Goal: Task Accomplishment & Management: Manage account settings

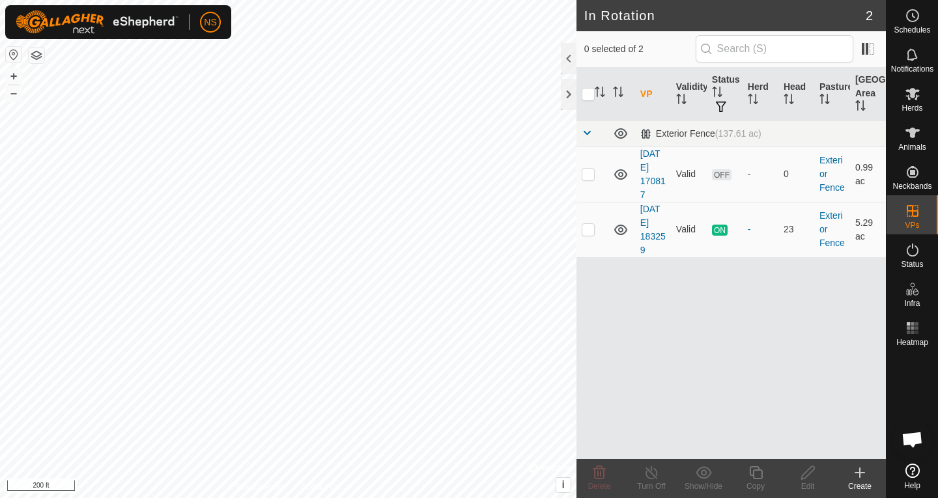
checkbox input "true"
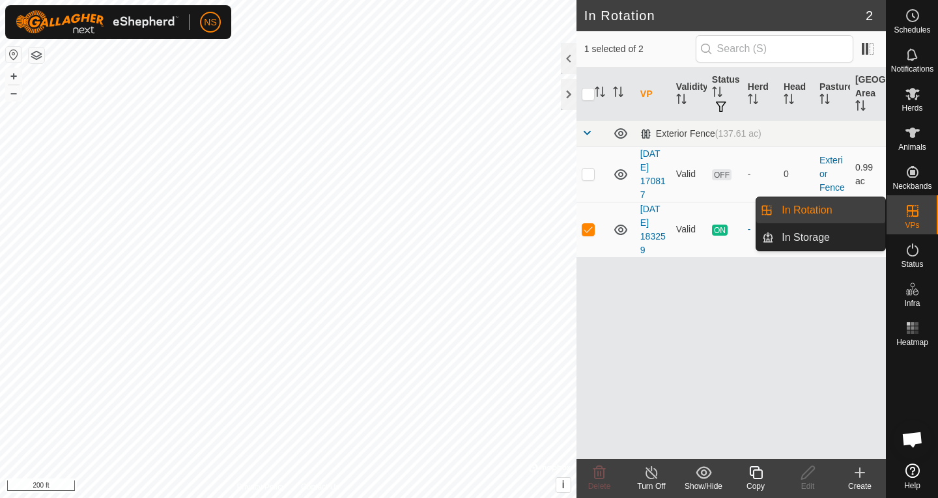
click at [829, 211] on link "In Rotation" at bounding box center [829, 210] width 111 height 26
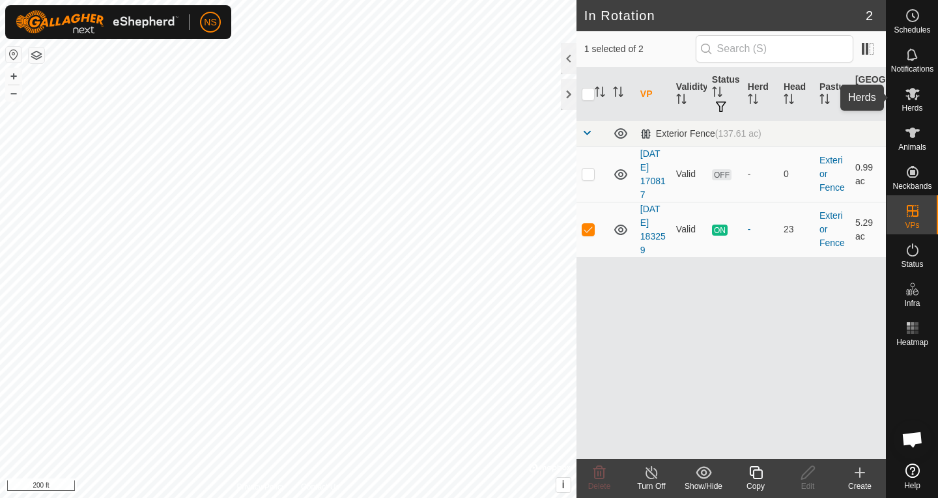
click at [914, 102] on es-mob-svg-icon at bounding box center [912, 93] width 23 height 21
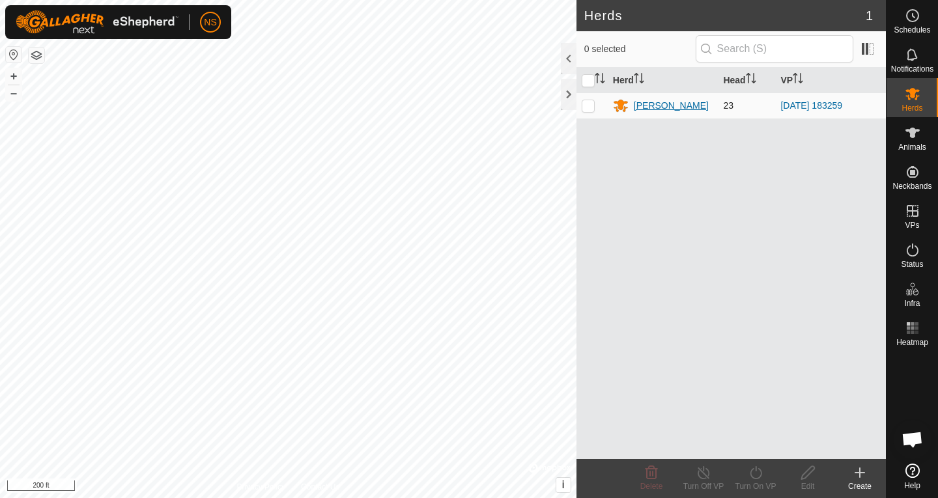
click at [665, 108] on div "[PERSON_NAME]" at bounding box center [671, 106] width 75 height 14
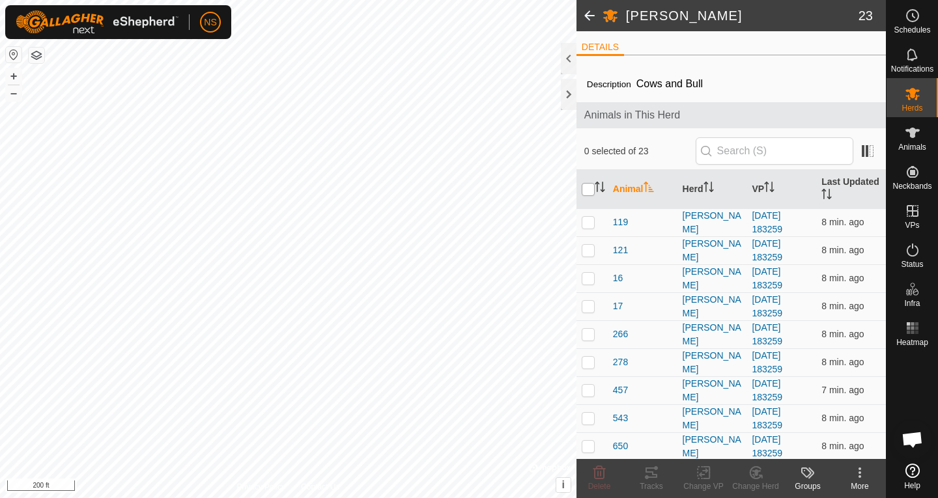
click at [587, 191] on input "checkbox" at bounding box center [588, 189] width 13 height 13
checkbox input "true"
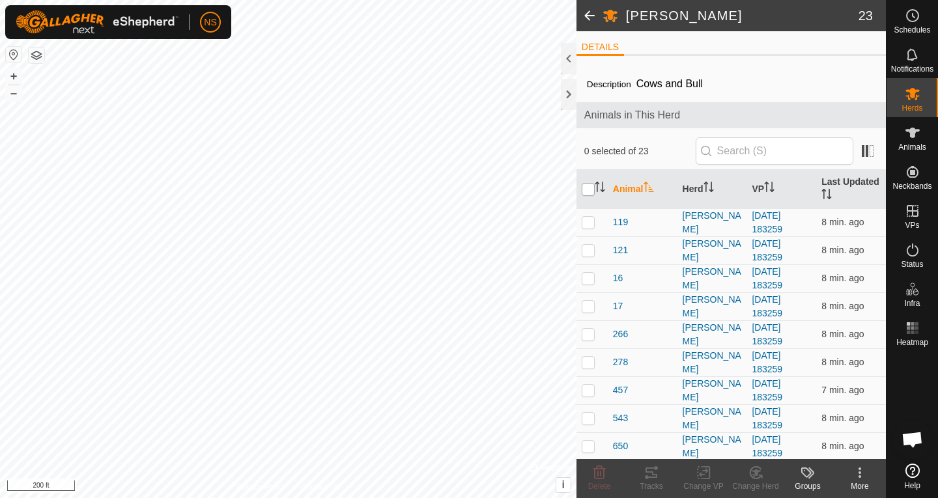
checkbox input "true"
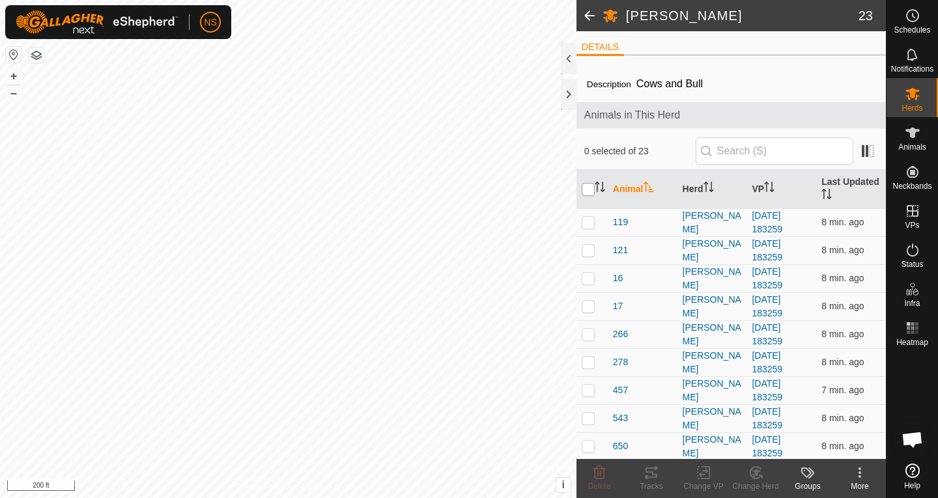
checkbox input "true"
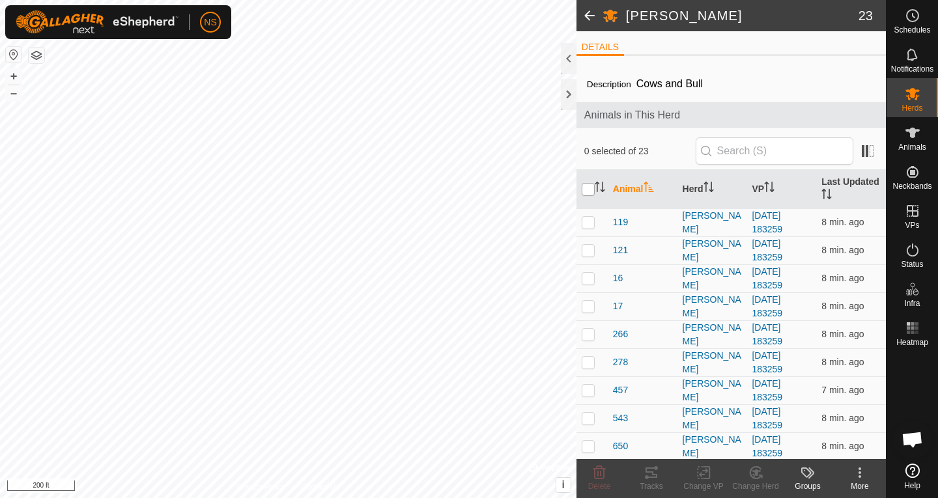
checkbox input "true"
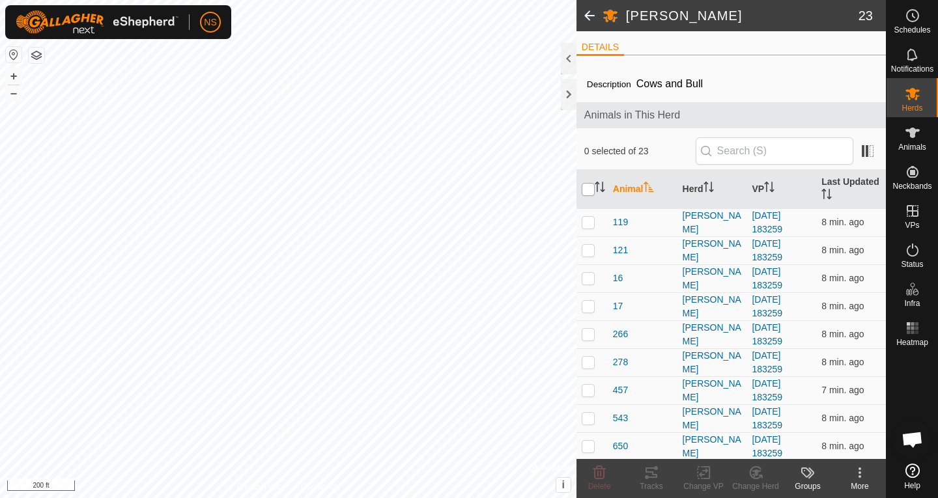
checkbox input "true"
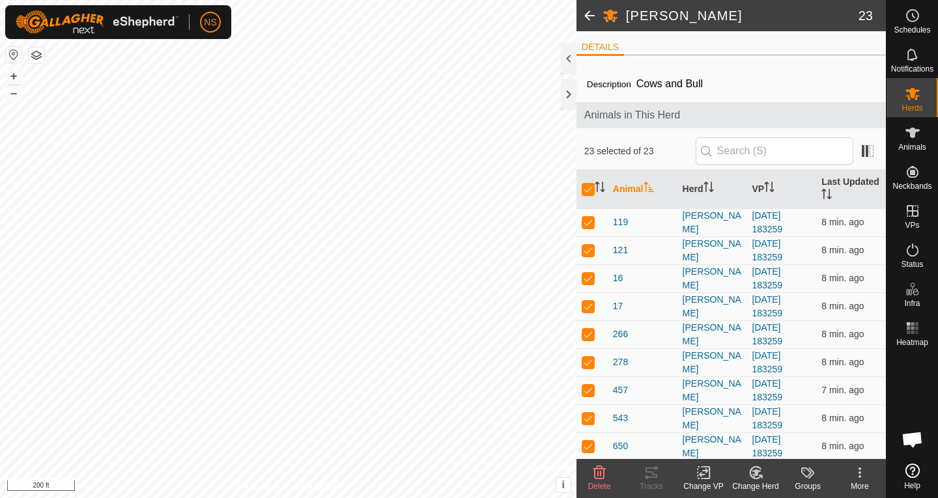
click at [706, 477] on icon at bounding box center [704, 473] width 16 height 16
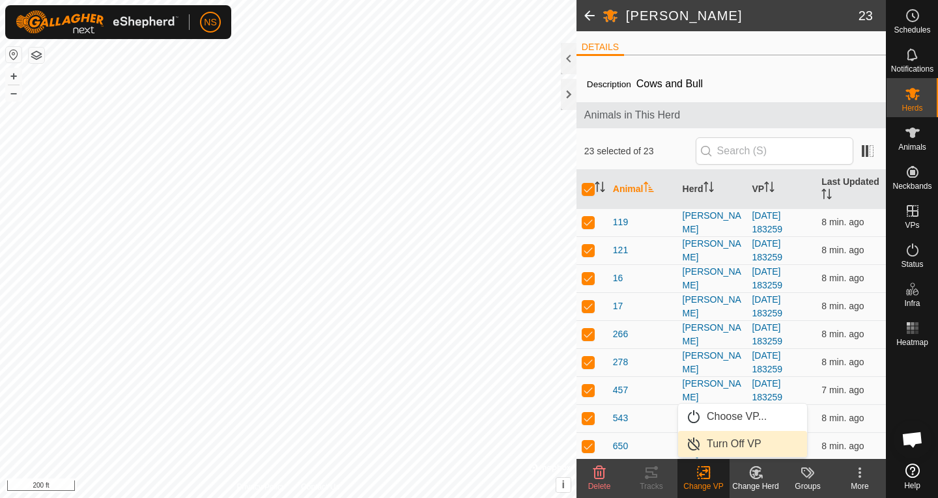
click at [726, 442] on link "Turn Off VP" at bounding box center [742, 444] width 129 height 26
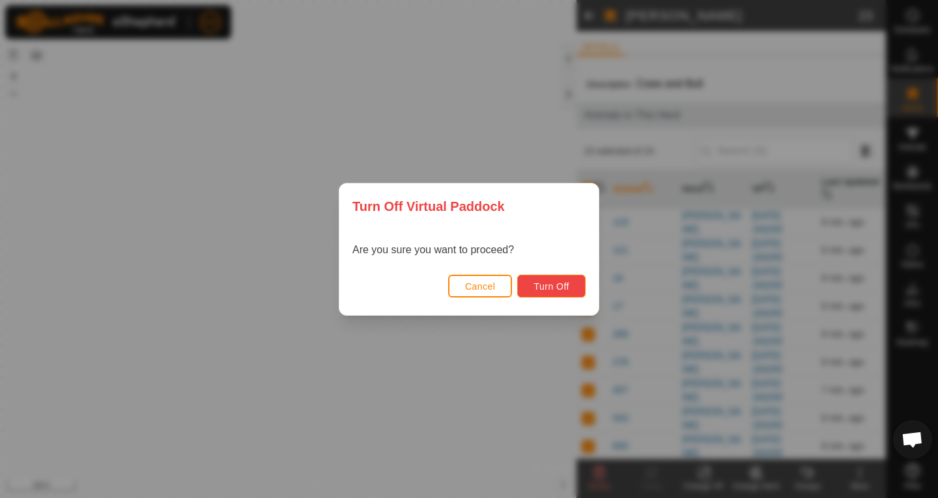
click at [548, 283] on span "Turn Off" at bounding box center [552, 286] width 36 height 10
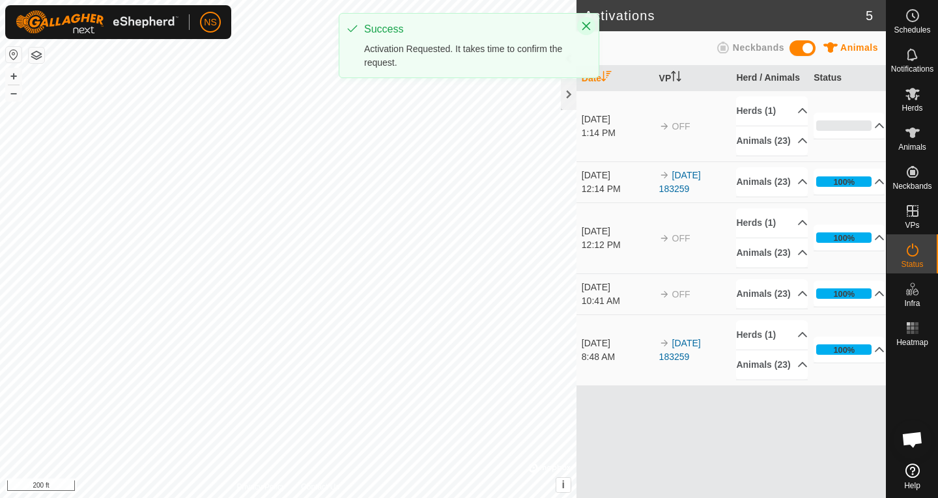
click at [583, 29] on icon "Close" at bounding box center [586, 26] width 8 height 8
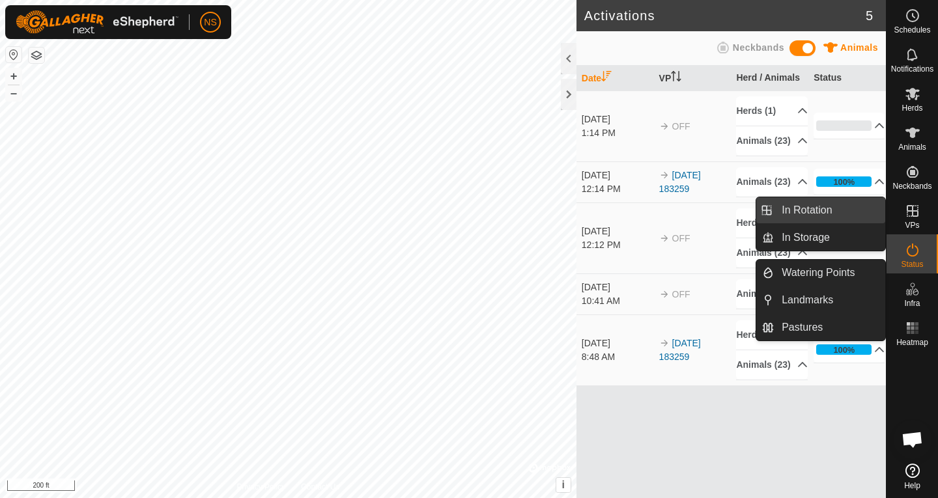
click at [829, 206] on link "In Rotation" at bounding box center [829, 210] width 111 height 26
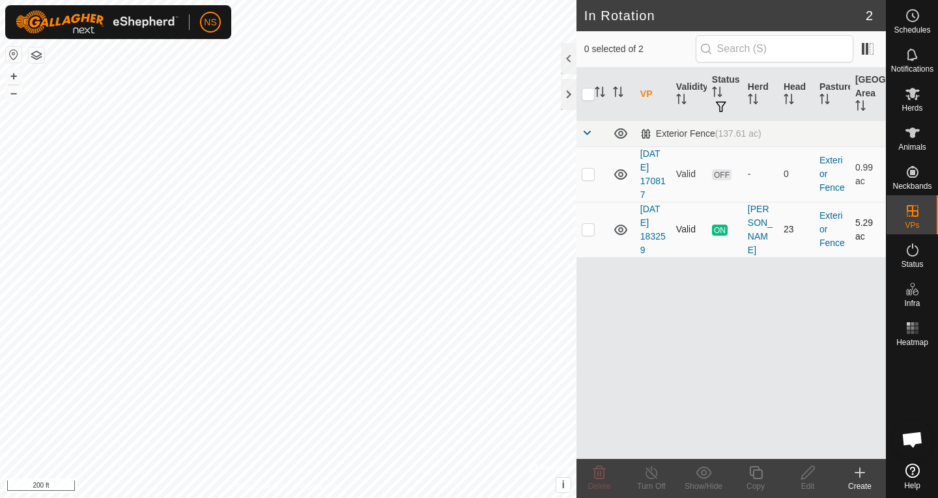
checkbox input "true"
click at [915, 137] on icon at bounding box center [913, 133] width 16 height 16
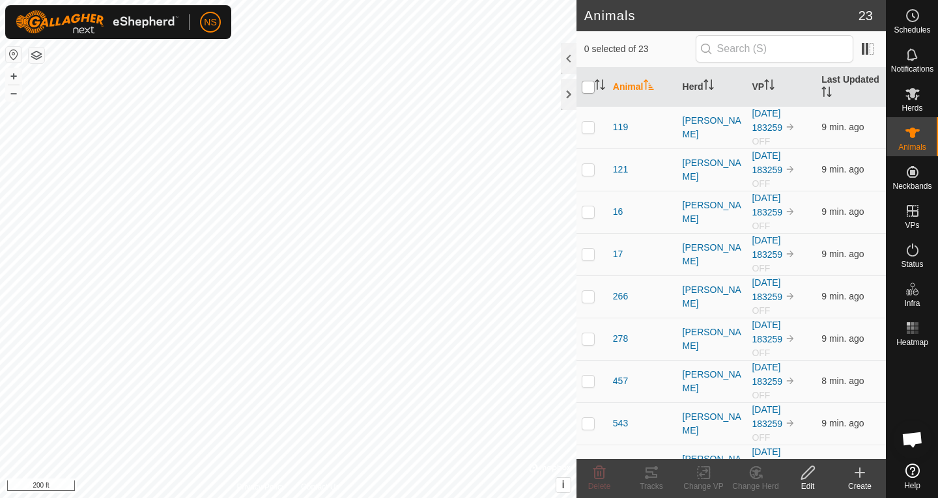
click at [584, 86] on input "checkbox" at bounding box center [588, 87] width 13 height 13
checkbox input "true"
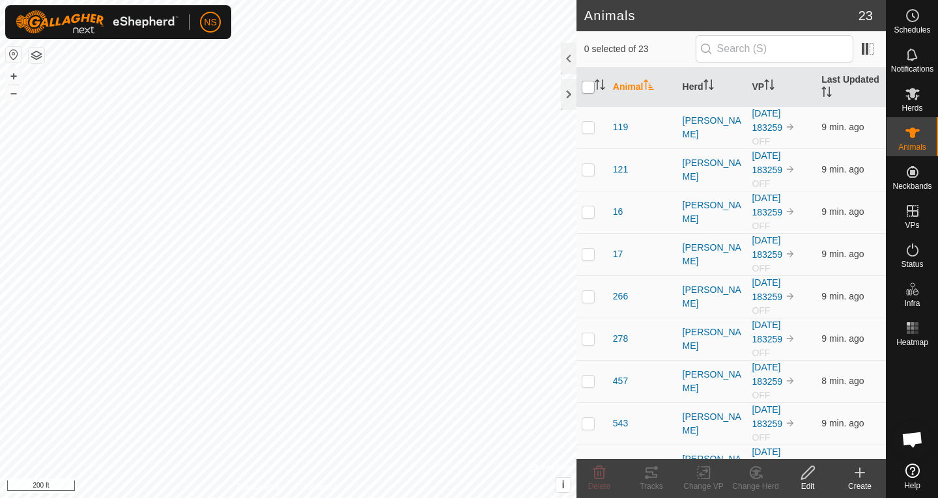
checkbox input "true"
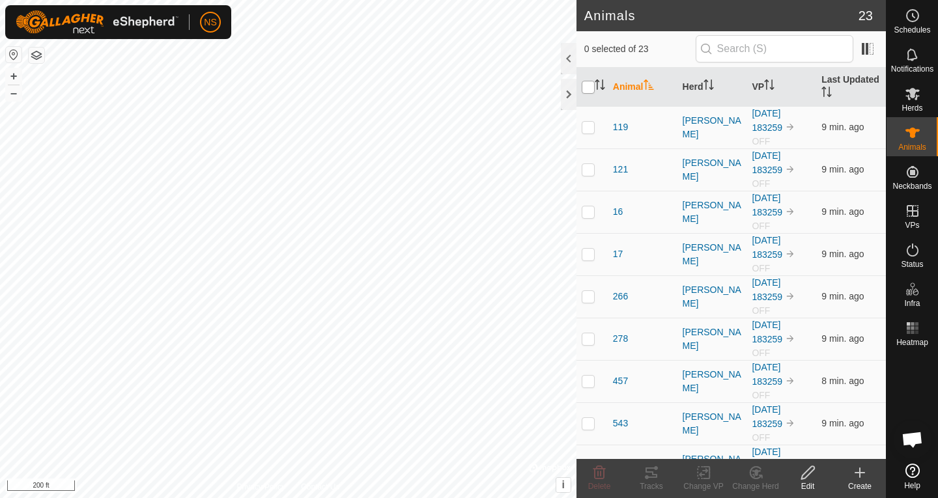
checkbox input "true"
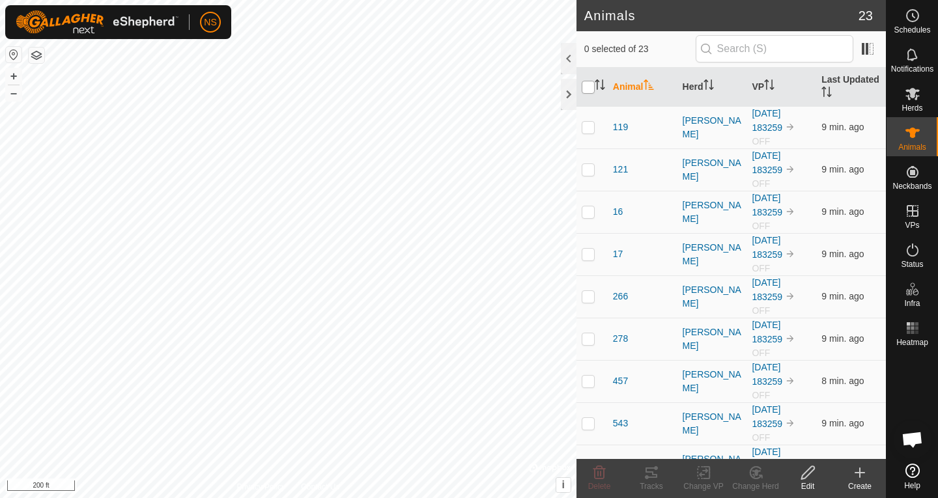
checkbox input "true"
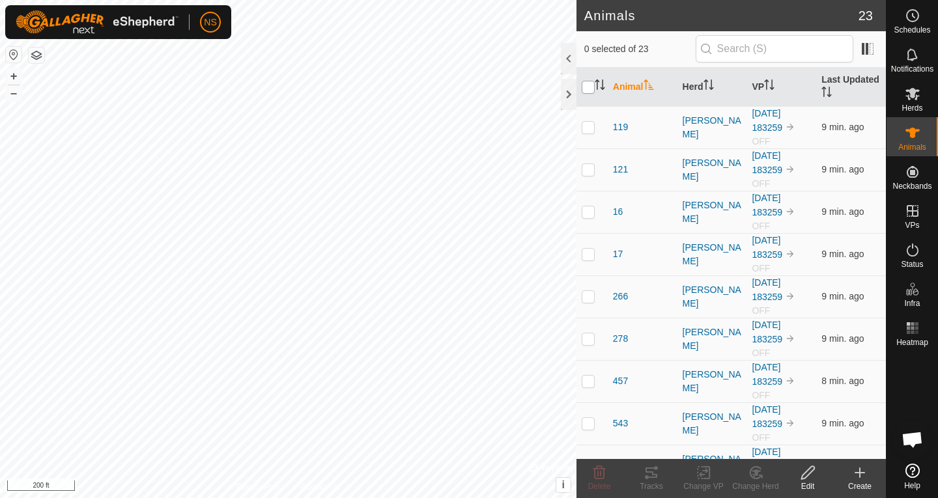
checkbox input "true"
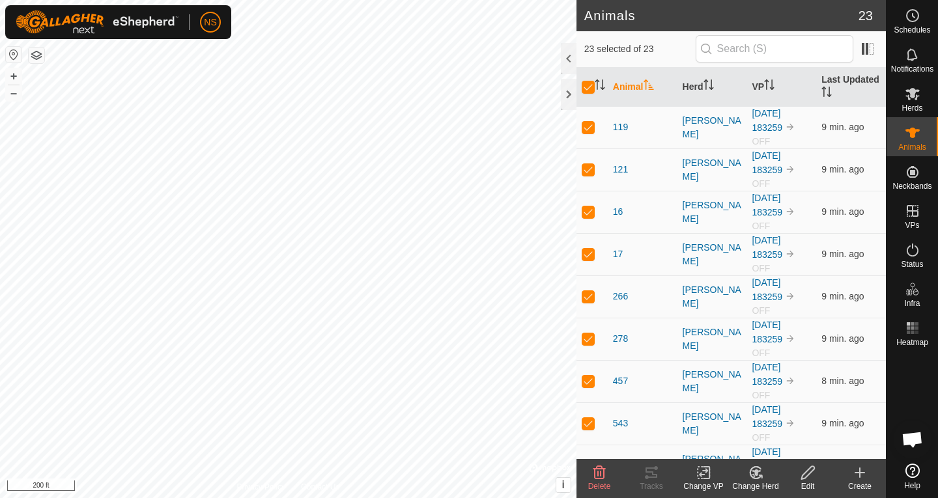
scroll to position [467, 0]
click at [707, 479] on icon at bounding box center [707, 473] width 6 height 12
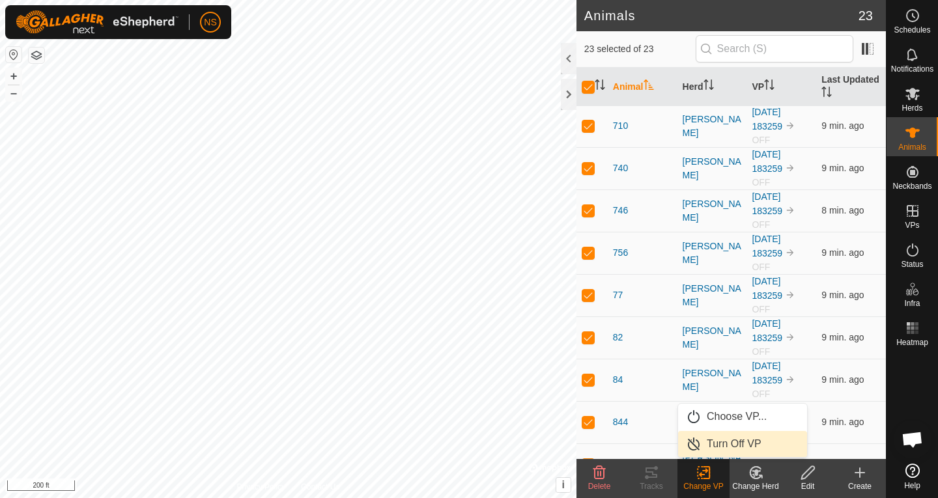
click at [737, 448] on link "Turn Off VP" at bounding box center [742, 444] width 129 height 26
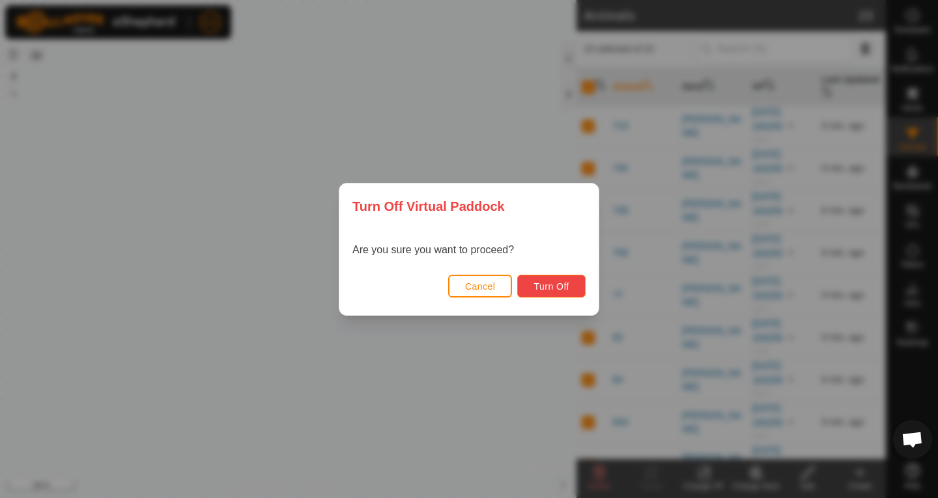
click at [555, 289] on span "Turn Off" at bounding box center [552, 286] width 36 height 10
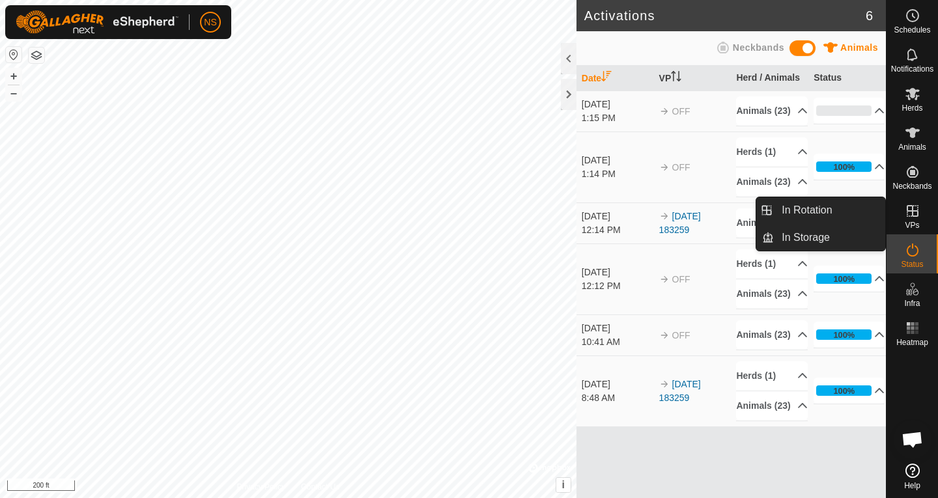
drag, startPoint x: 891, startPoint y: 213, endPoint x: 906, endPoint y: 209, distance: 15.5
click at [906, 209] on icon at bounding box center [913, 211] width 16 height 16
click at [846, 214] on link "In Rotation" at bounding box center [829, 210] width 111 height 26
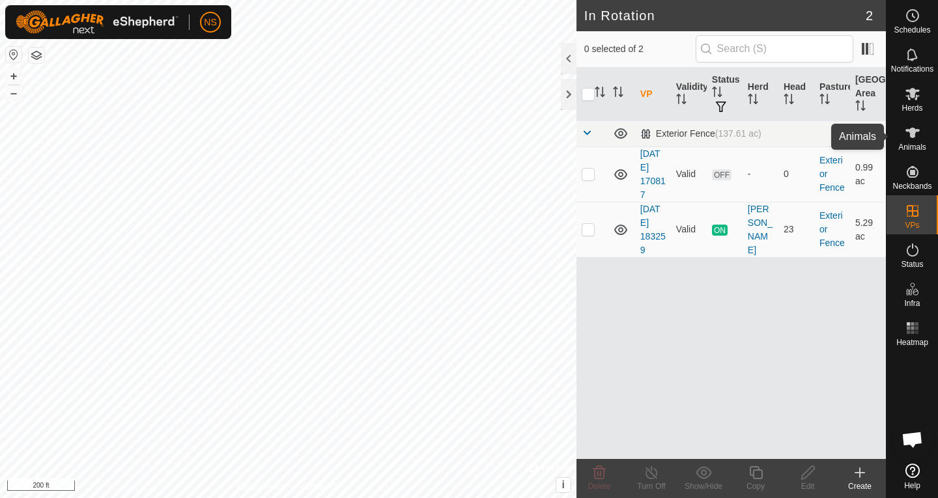
click at [911, 146] on span "Animals" at bounding box center [912, 147] width 28 height 8
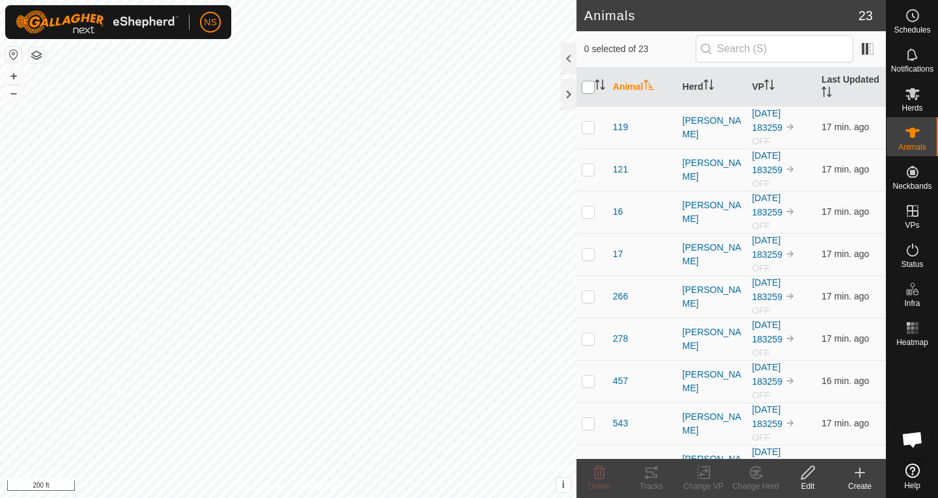
click at [590, 89] on input "checkbox" at bounding box center [588, 87] width 13 height 13
checkbox input "true"
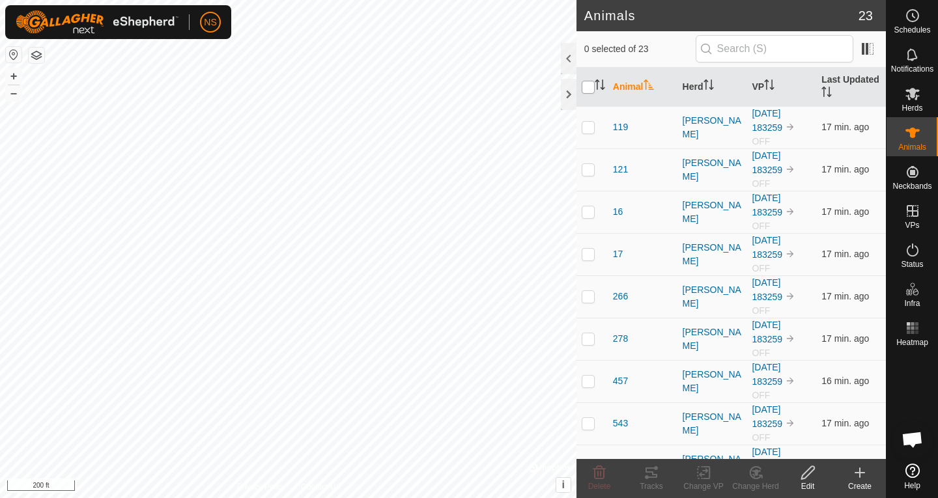
checkbox input "true"
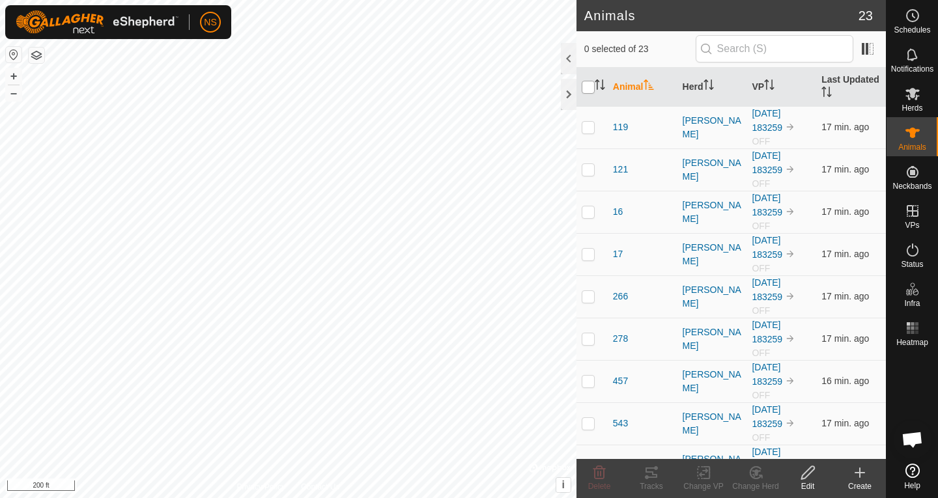
checkbox input "true"
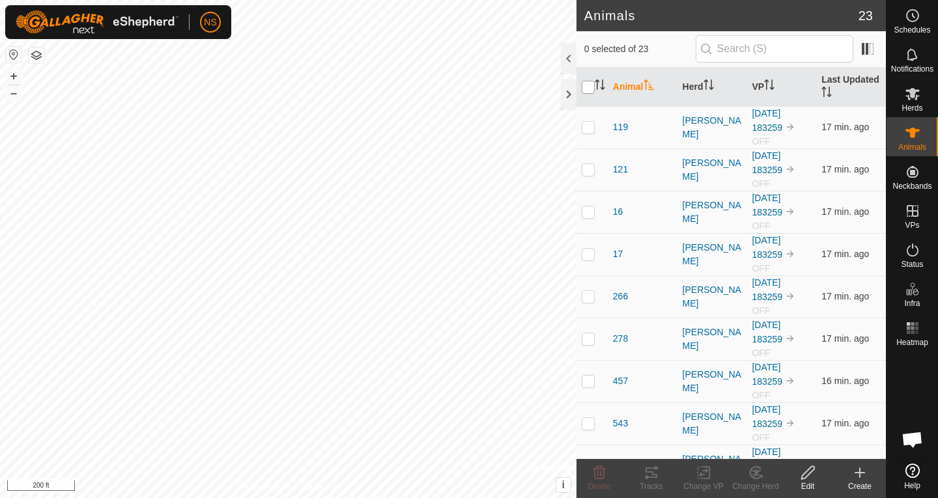
checkbox input "true"
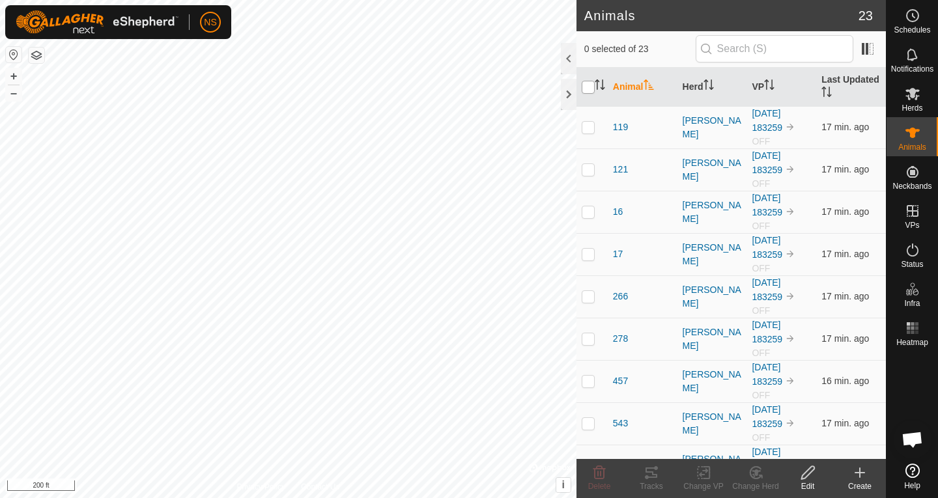
checkbox input "true"
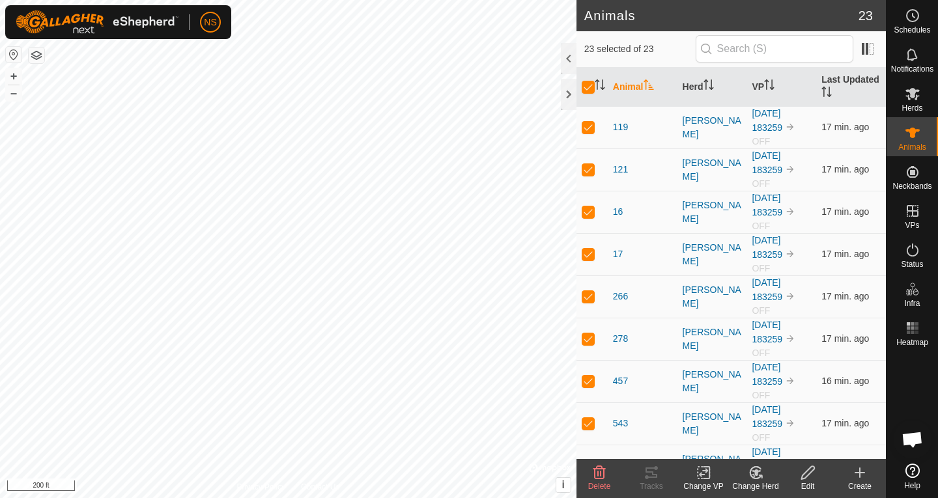
click at [699, 474] on icon at bounding box center [703, 473] width 9 height 8
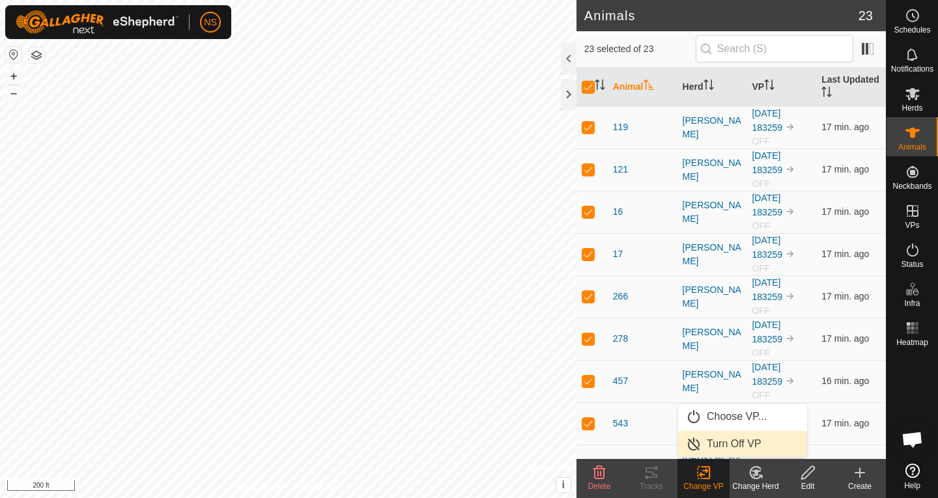
click at [726, 447] on link "Turn Off VP" at bounding box center [742, 444] width 129 height 26
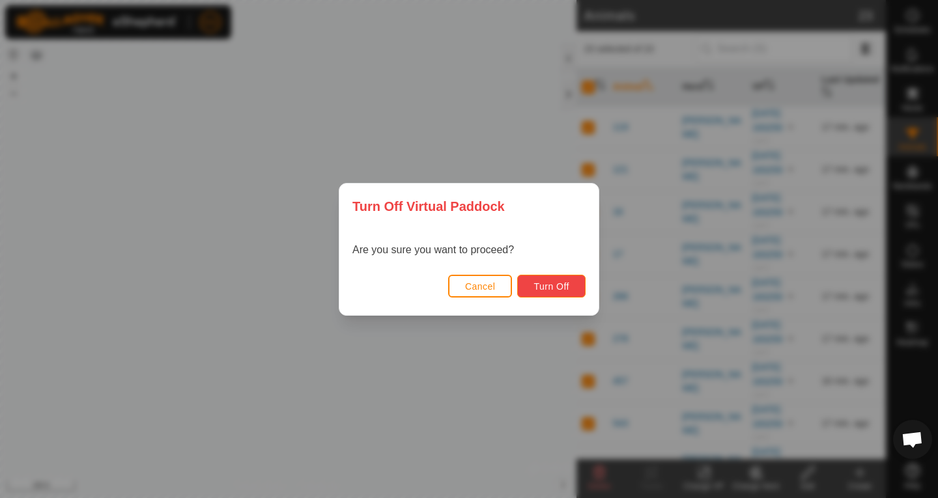
click at [553, 278] on button "Turn Off" at bounding box center [551, 286] width 68 height 23
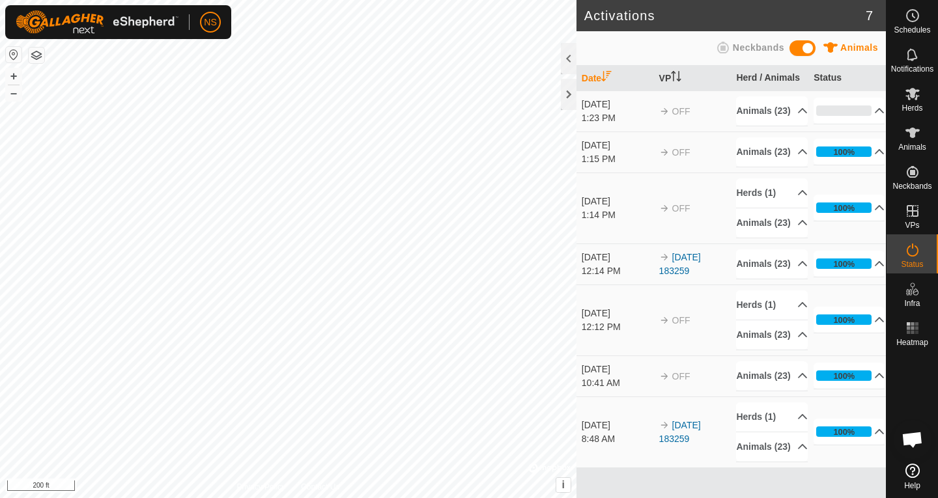
scroll to position [65, 0]
click at [864, 387] on p-accordion-header "100%" at bounding box center [849, 376] width 71 height 26
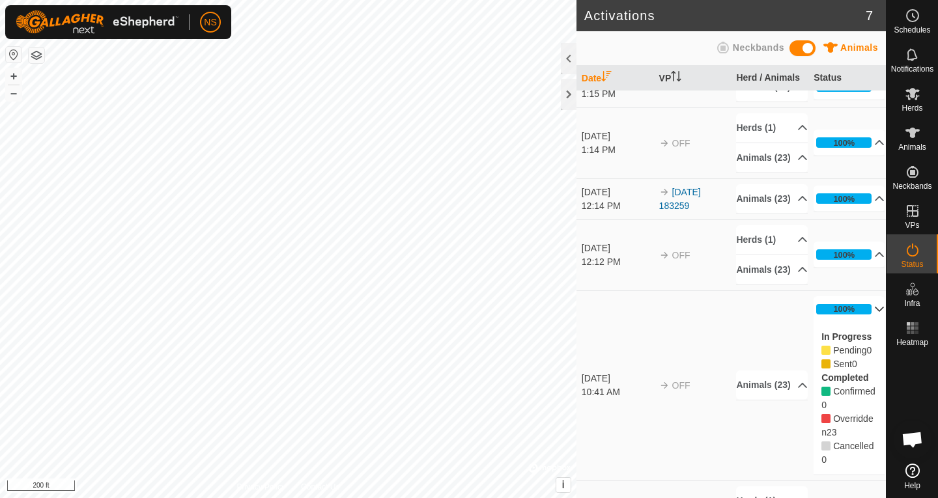
scroll to position [201, 0]
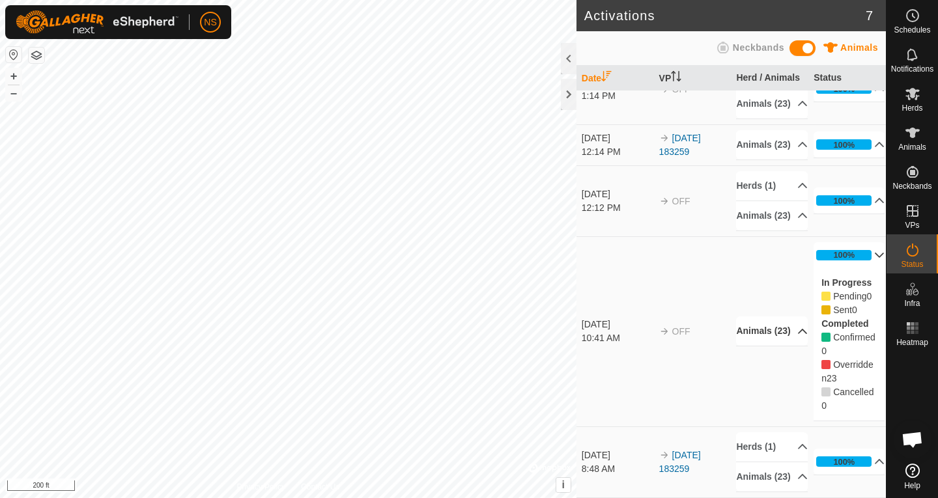
click at [789, 319] on p-accordion-header "Animals (23)" at bounding box center [771, 331] width 71 height 29
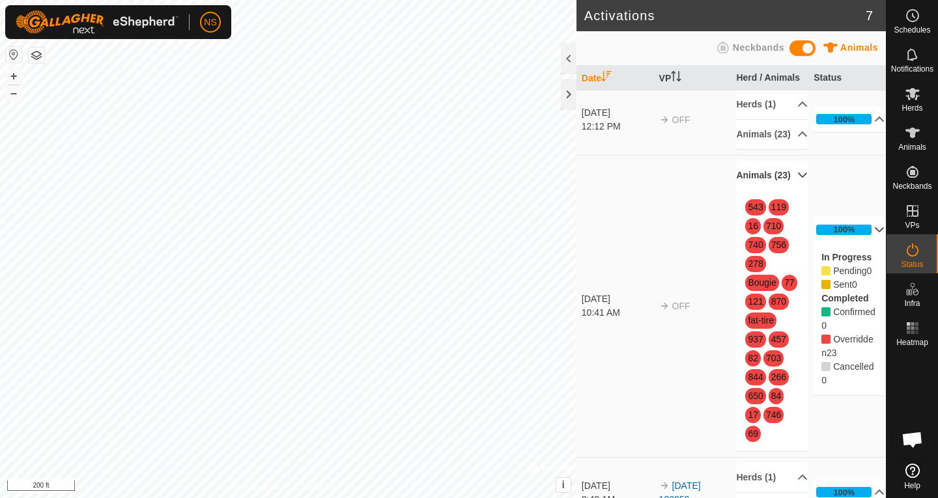
click at [784, 190] on p-accordion-header "Animals (23)" at bounding box center [771, 175] width 71 height 29
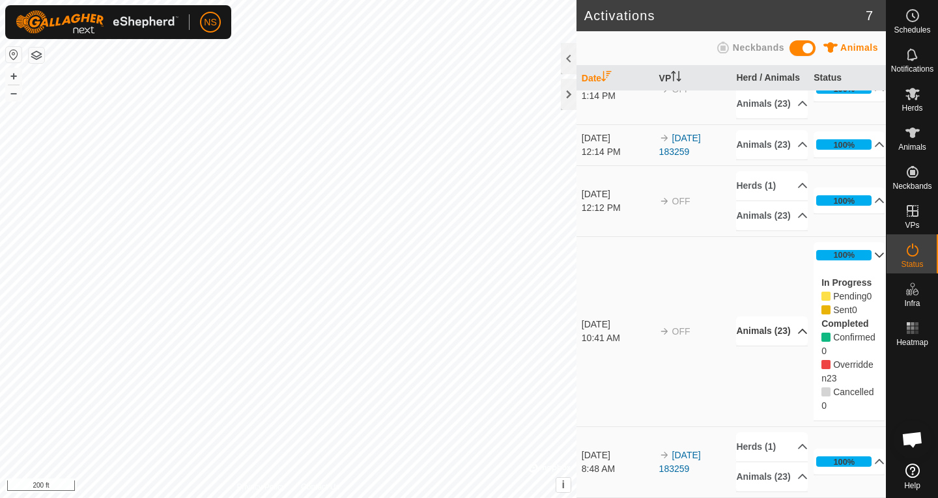
click at [864, 244] on p-accordion-header "100%" at bounding box center [849, 255] width 71 height 26
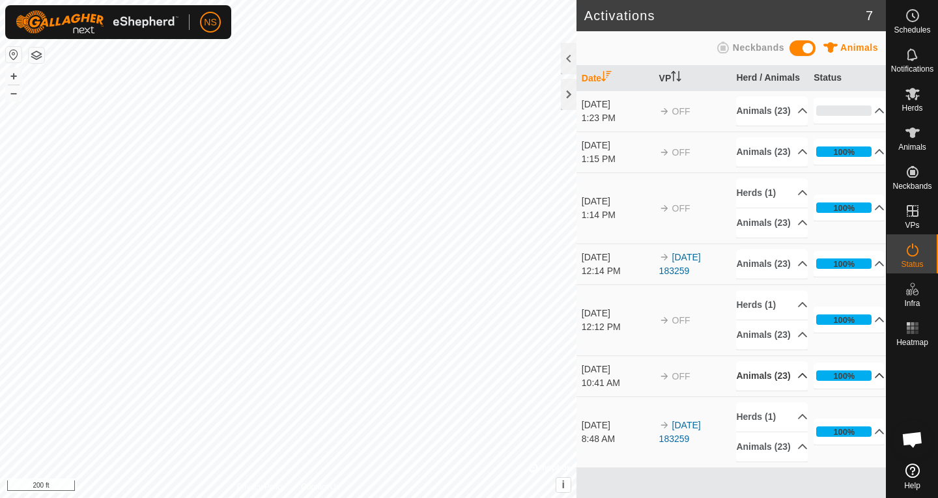
scroll to position [65, 0]
click at [785, 328] on p-accordion-header "Animals (23)" at bounding box center [771, 335] width 71 height 29
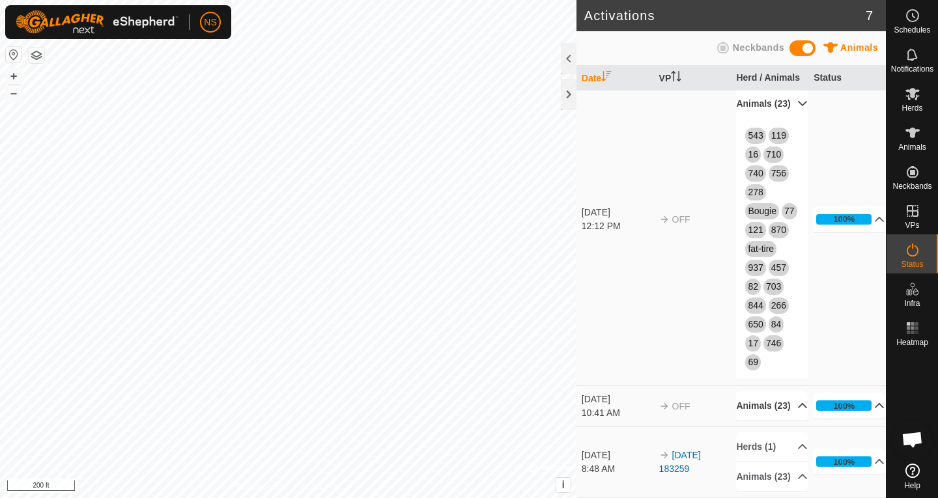
scroll to position [345, 0]
click at [788, 392] on p-accordion-header "Animals (23)" at bounding box center [771, 406] width 71 height 29
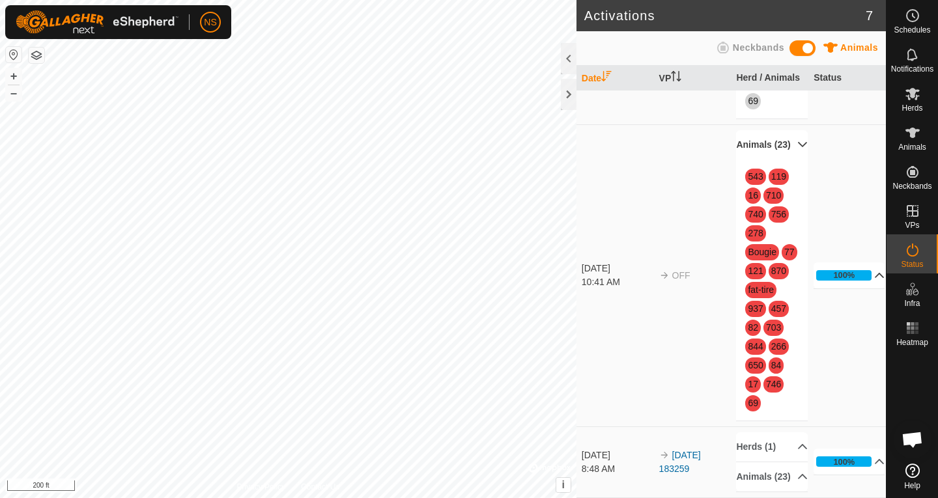
scroll to position [625, 0]
click at [788, 472] on p-accordion-header "Animals (23)" at bounding box center [771, 477] width 71 height 29
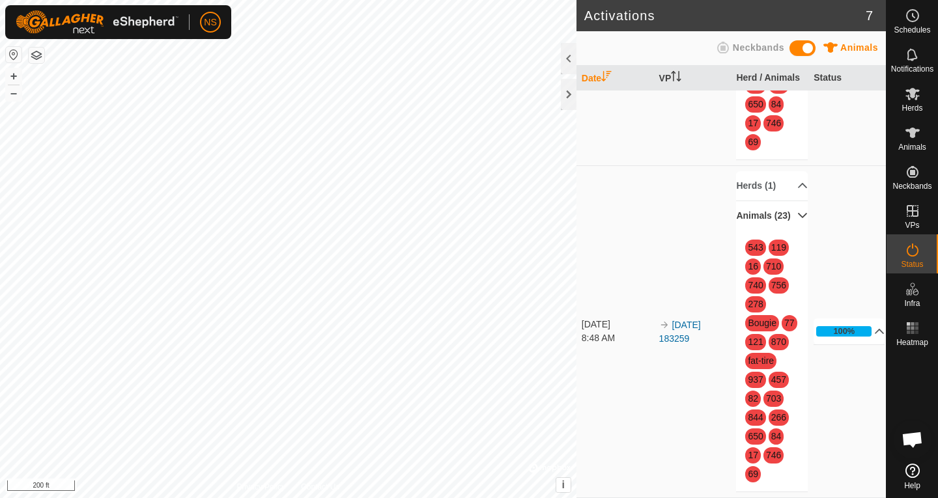
scroll to position [779, 0]
click at [788, 231] on p-accordion-header "Animals (23)" at bounding box center [771, 215] width 71 height 29
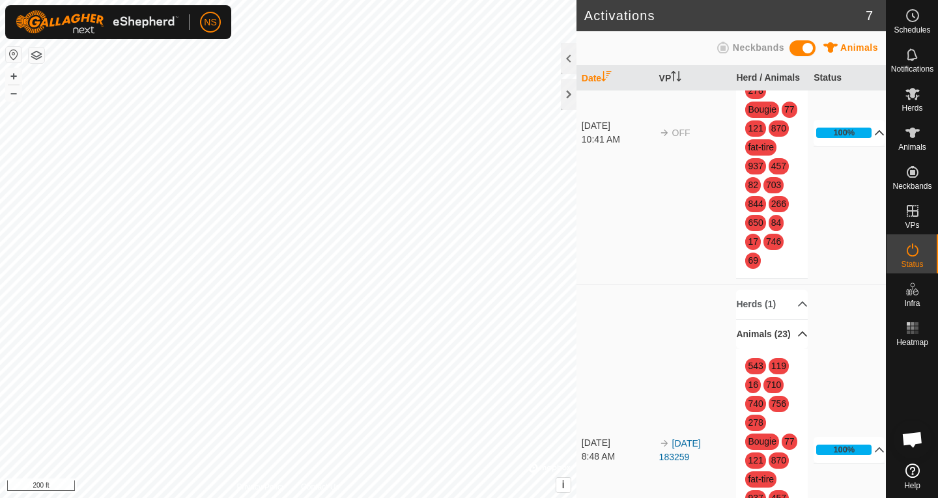
scroll to position [625, 0]
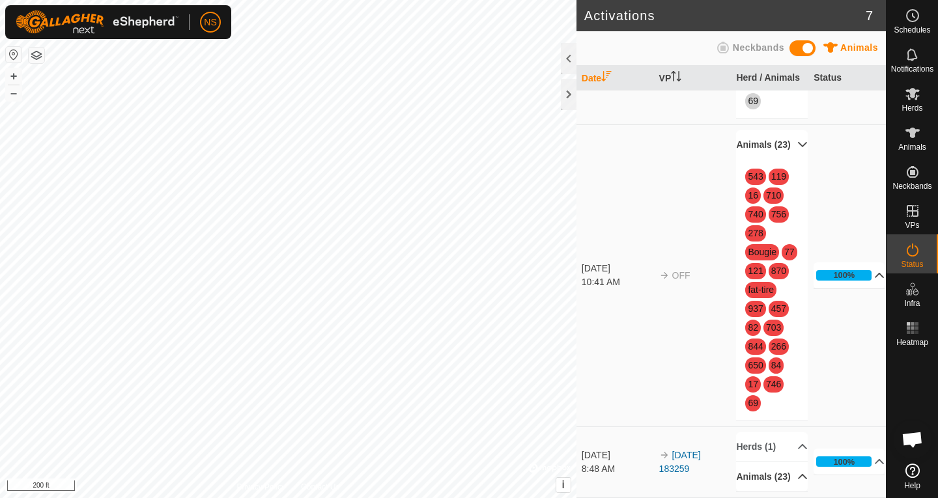
click at [787, 130] on p-accordion-header "Animals (23)" at bounding box center [771, 144] width 71 height 29
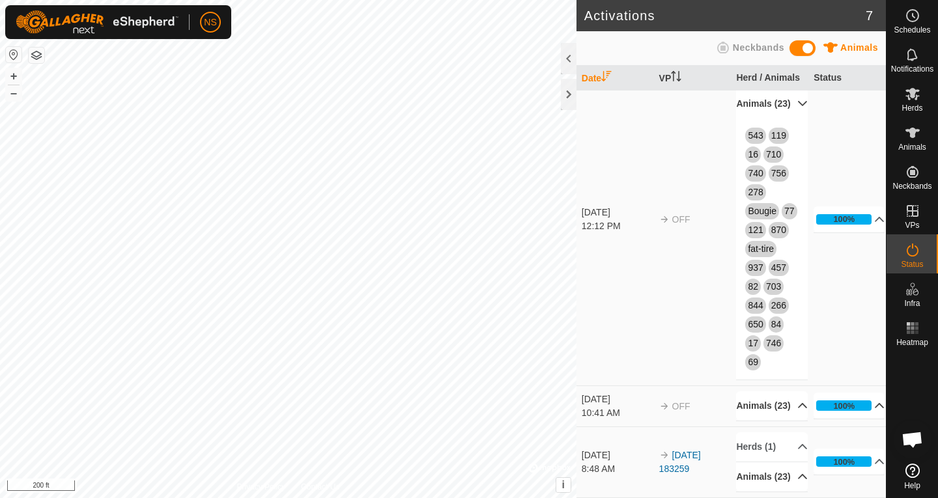
scroll to position [0, 0]
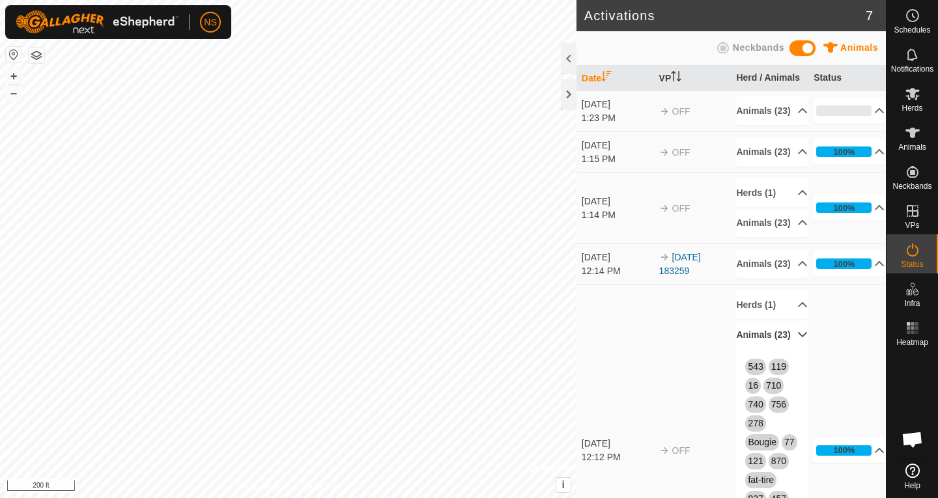
click at [784, 350] on p-accordion-header "Animals (23)" at bounding box center [771, 335] width 71 height 29
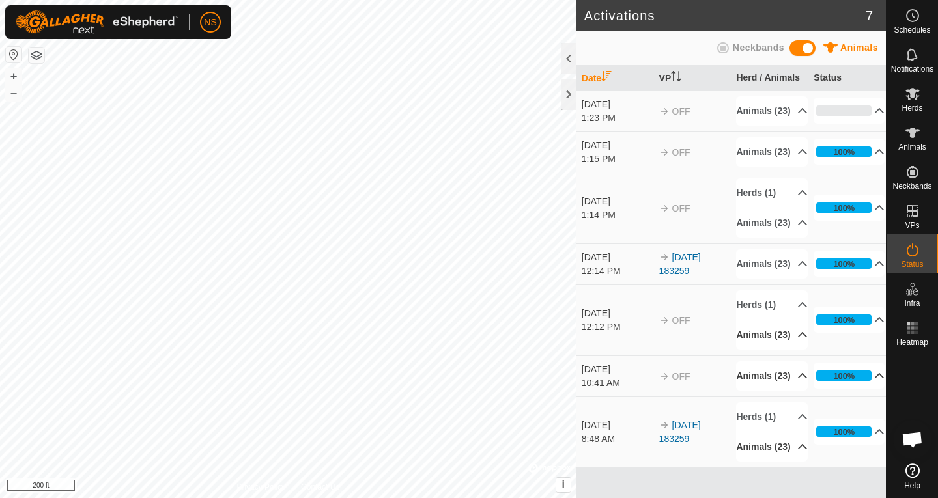
scroll to position [65, 0]
click at [913, 133] on icon at bounding box center [913, 133] width 14 height 10
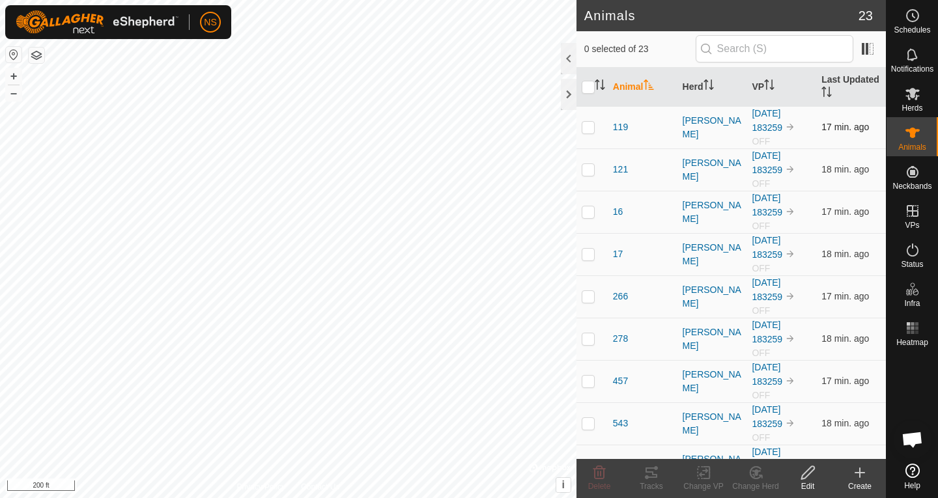
click at [590, 128] on p-checkbox at bounding box center [588, 127] width 13 height 10
click at [651, 473] on icon at bounding box center [652, 473] width 16 height 16
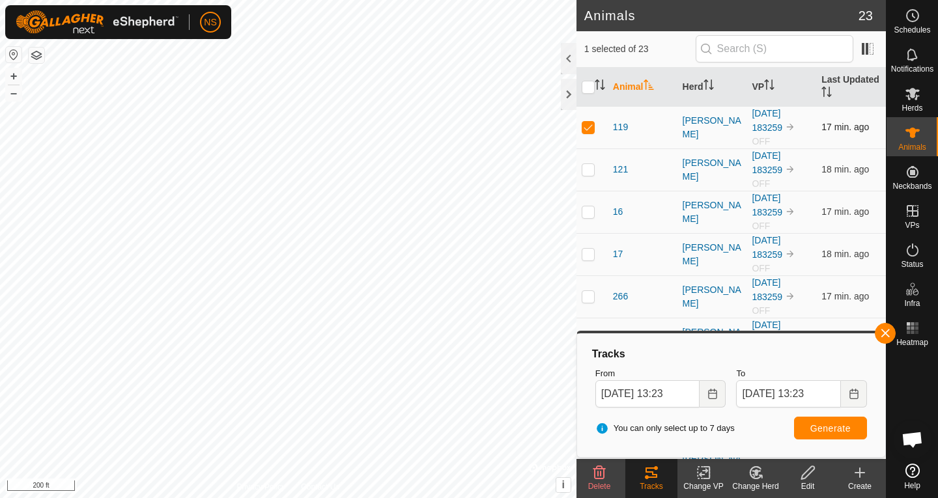
click at [593, 124] on p-checkbox at bounding box center [588, 127] width 13 height 10
checkbox input "false"
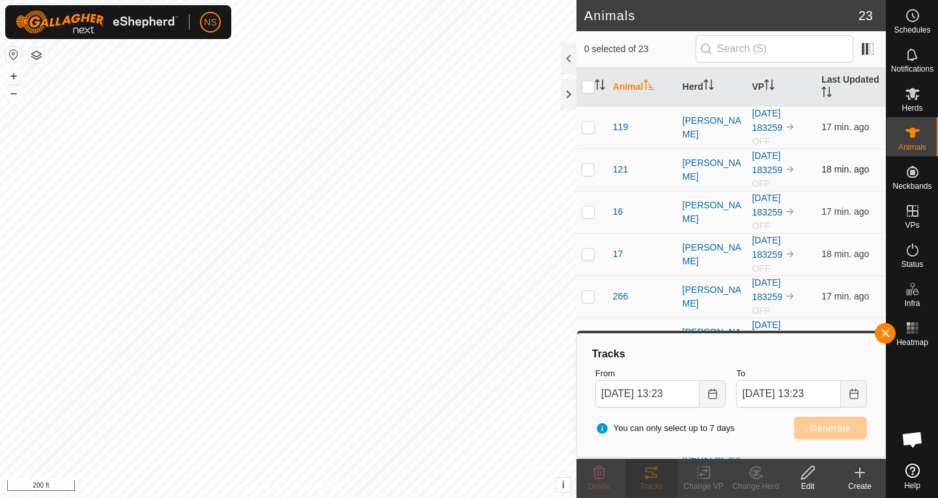
click at [589, 168] on p-checkbox at bounding box center [588, 169] width 13 height 10
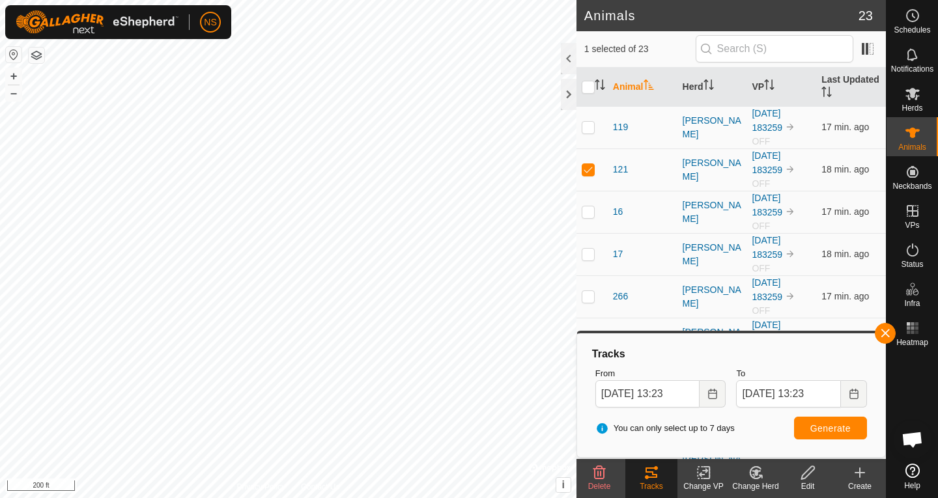
click at [653, 472] on icon at bounding box center [652, 473] width 16 height 16
click at [886, 330] on button "button" at bounding box center [885, 333] width 21 height 21
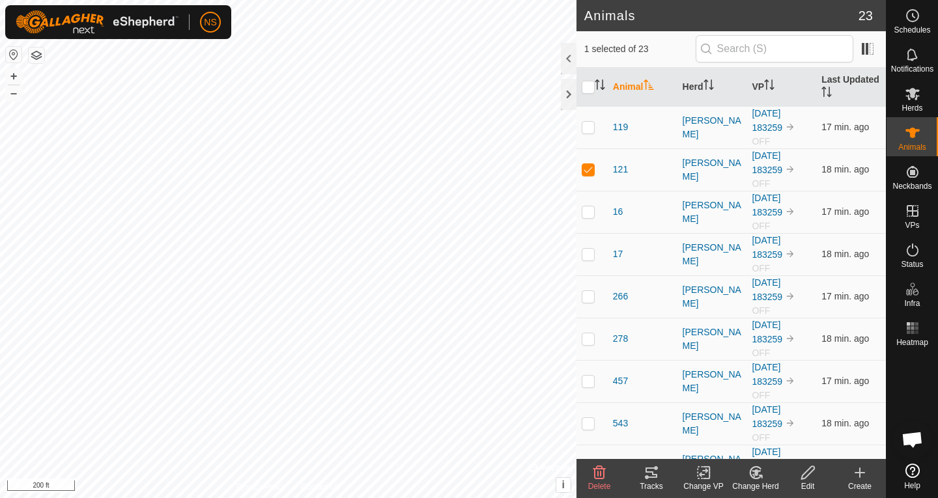
click at [644, 474] on icon at bounding box center [652, 473] width 16 height 16
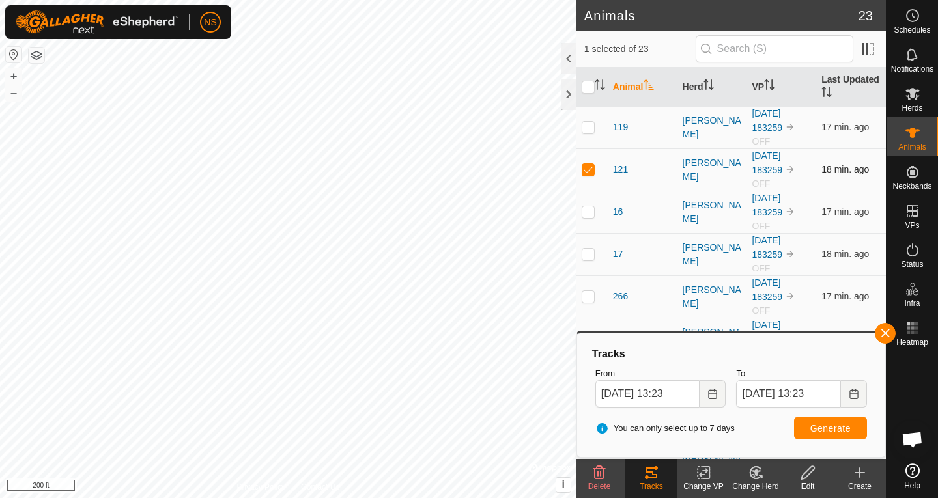
click at [591, 169] on p-checkbox at bounding box center [588, 169] width 13 height 10
checkbox input "false"
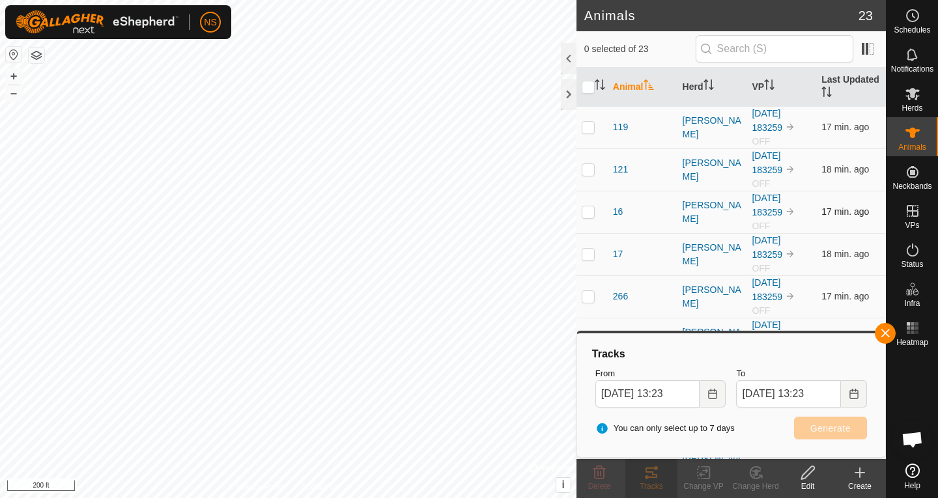
click at [589, 208] on p-checkbox at bounding box center [588, 212] width 13 height 10
checkbox input "true"
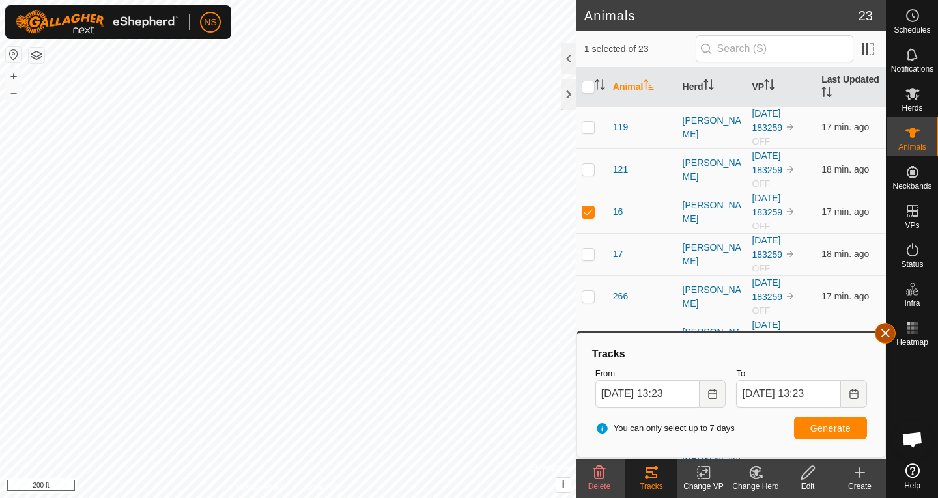
click at [880, 334] on button "button" at bounding box center [885, 333] width 21 height 21
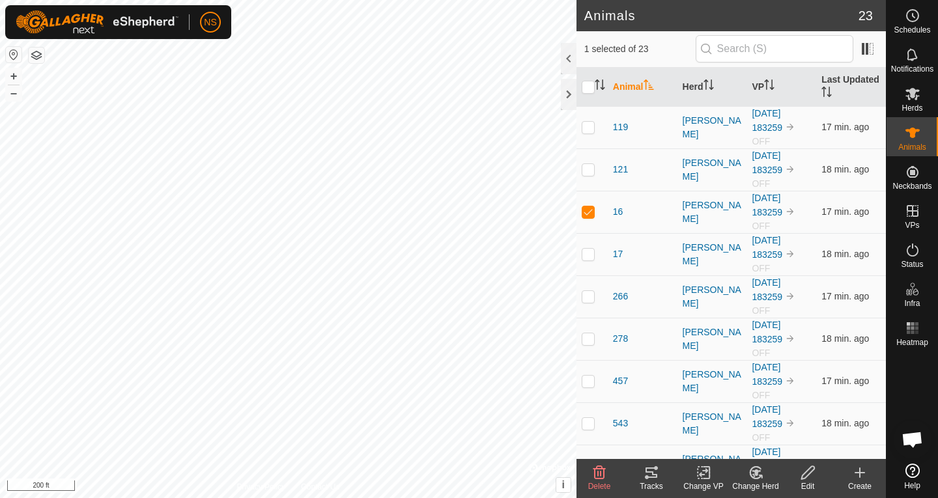
click at [645, 481] on div "Tracks" at bounding box center [651, 487] width 52 height 12
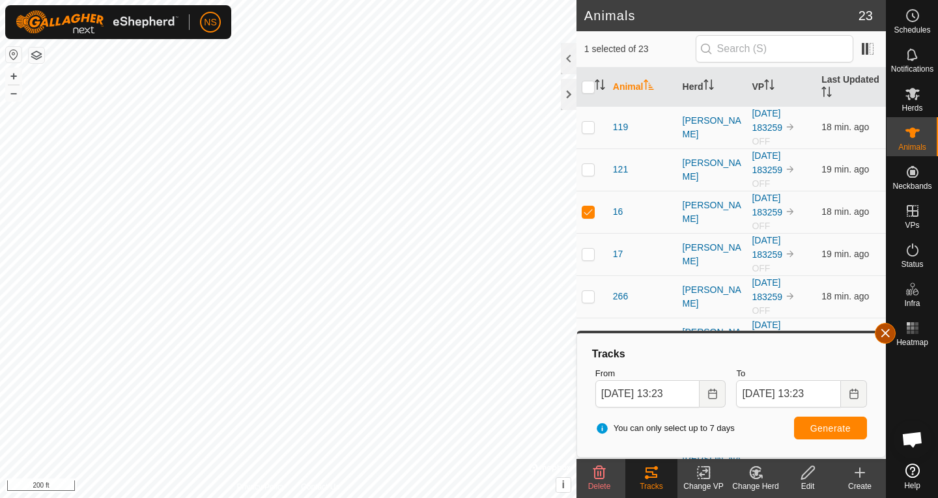
click at [881, 332] on button "button" at bounding box center [885, 333] width 21 height 21
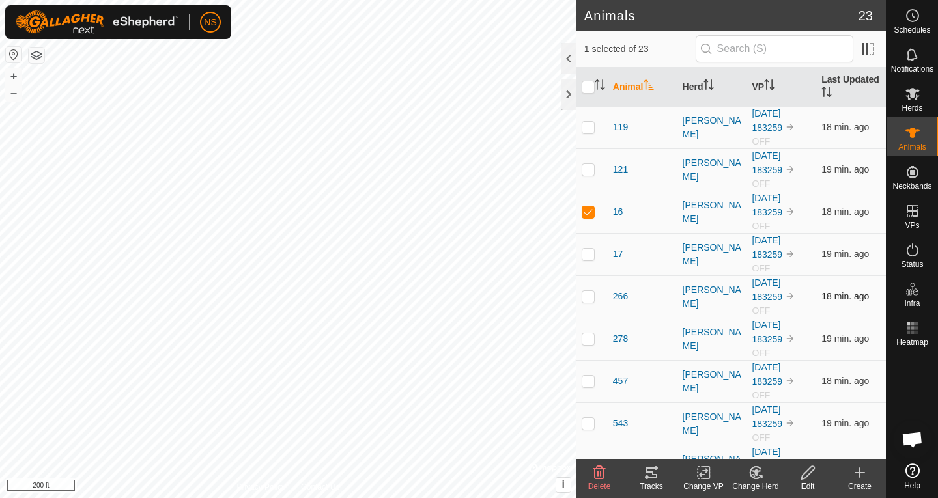
click at [590, 299] on p-checkbox at bounding box center [588, 296] width 13 height 10
checkbox input "true"
click at [651, 478] on icon at bounding box center [652, 473] width 12 height 10
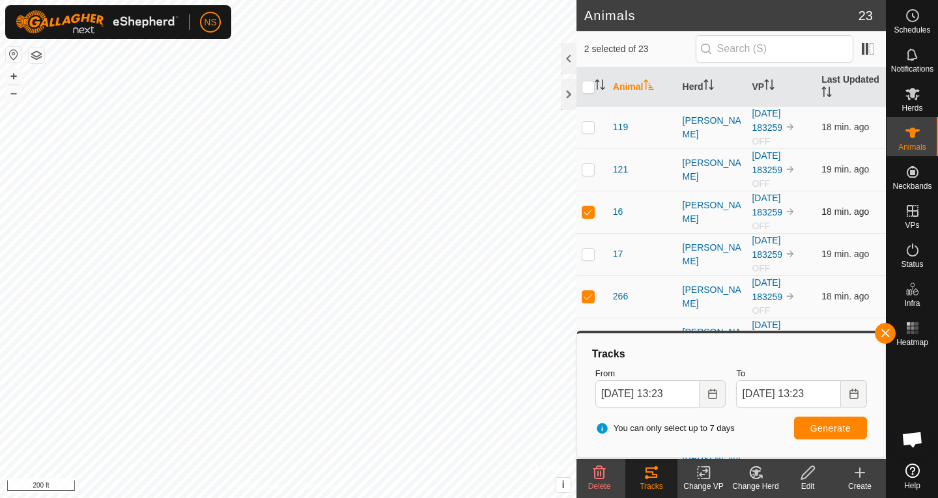
click at [588, 212] on p-checkbox at bounding box center [588, 212] width 13 height 10
checkbox input "false"
click at [590, 296] on p-checkbox at bounding box center [588, 296] width 13 height 10
checkbox input "false"
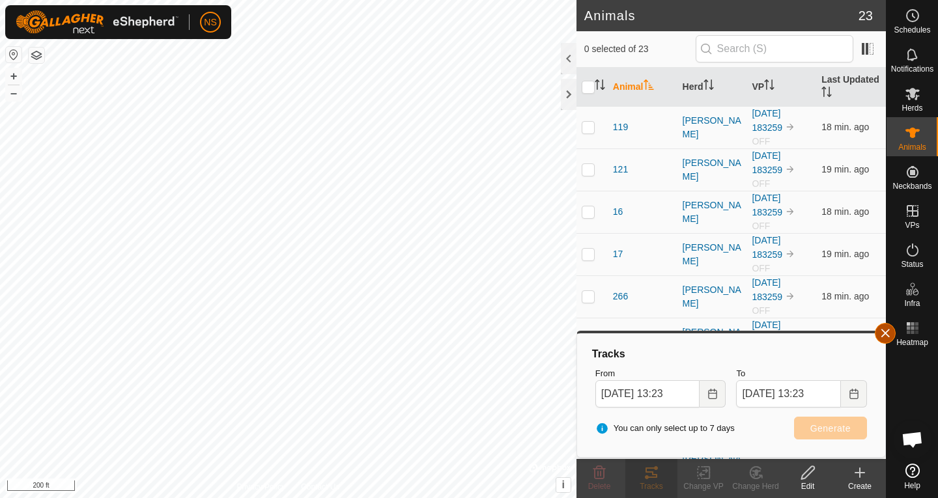
click at [881, 332] on button "button" at bounding box center [885, 333] width 21 height 21
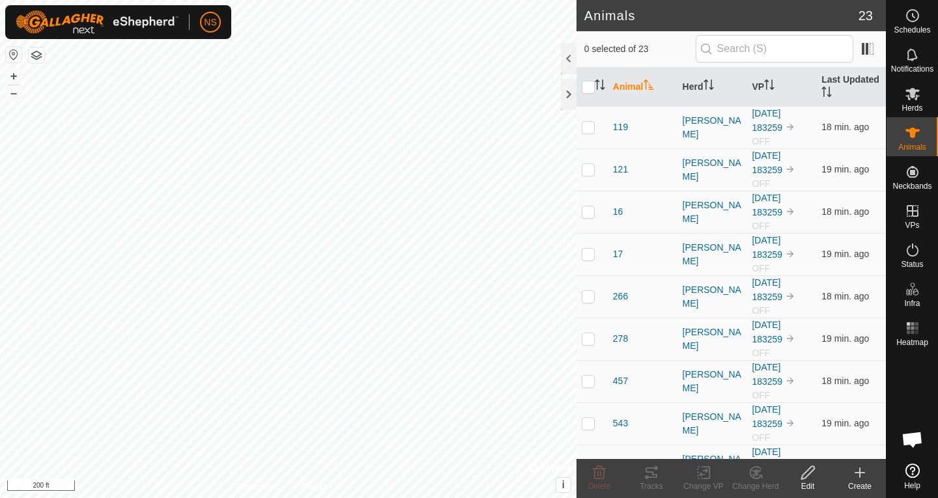
scroll to position [342, 0]
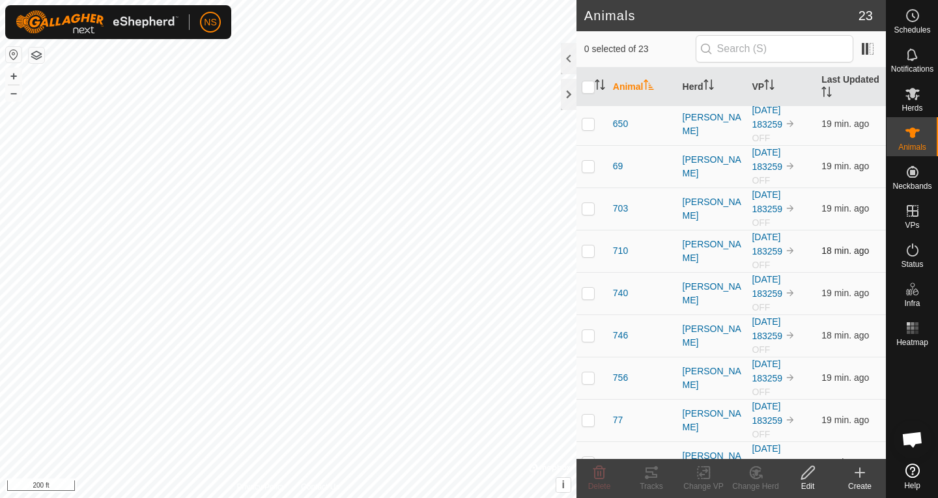
click at [592, 250] on p-checkbox at bounding box center [588, 251] width 13 height 10
checkbox input "true"
click at [652, 474] on icon at bounding box center [652, 473] width 12 height 10
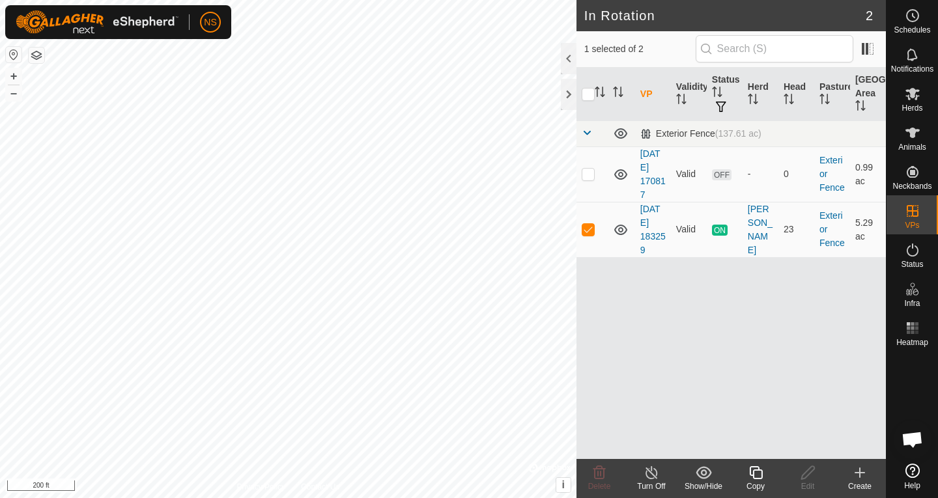
click at [650, 473] on line at bounding box center [651, 473] width 10 height 10
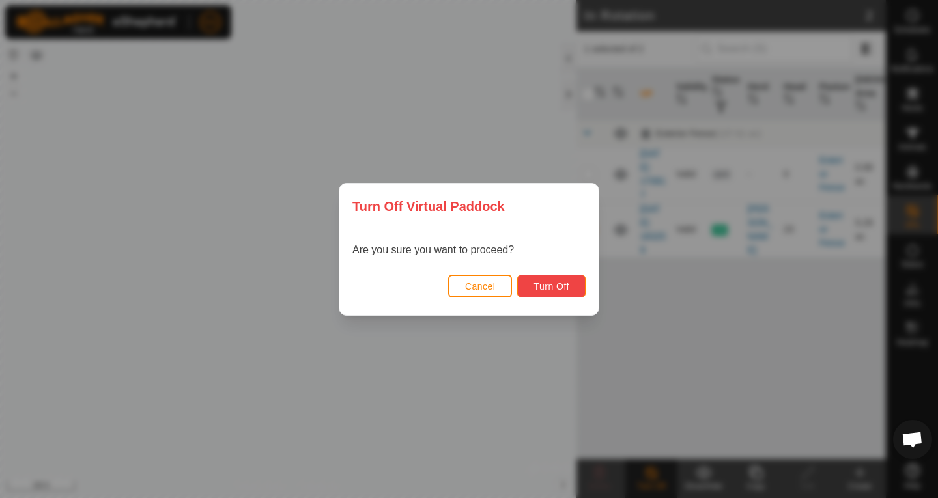
click at [552, 292] on button "Turn Off" at bounding box center [551, 286] width 68 height 23
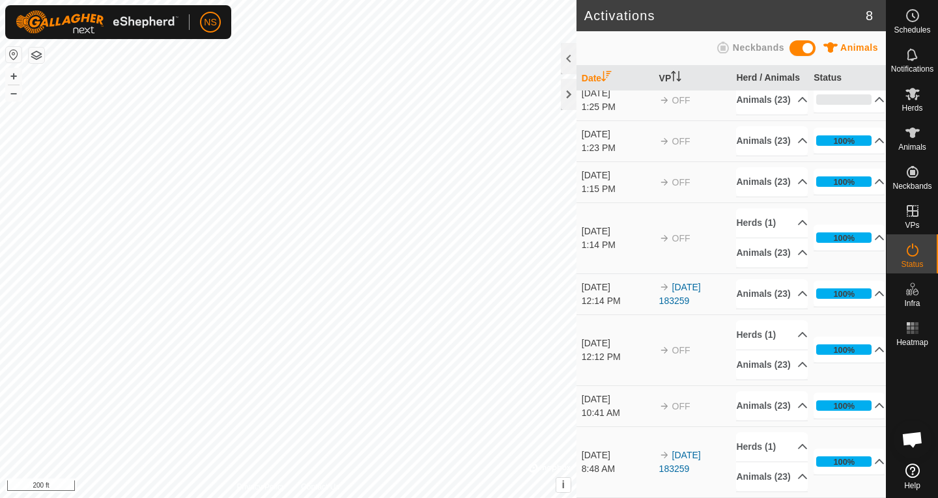
scroll to position [120, 0]
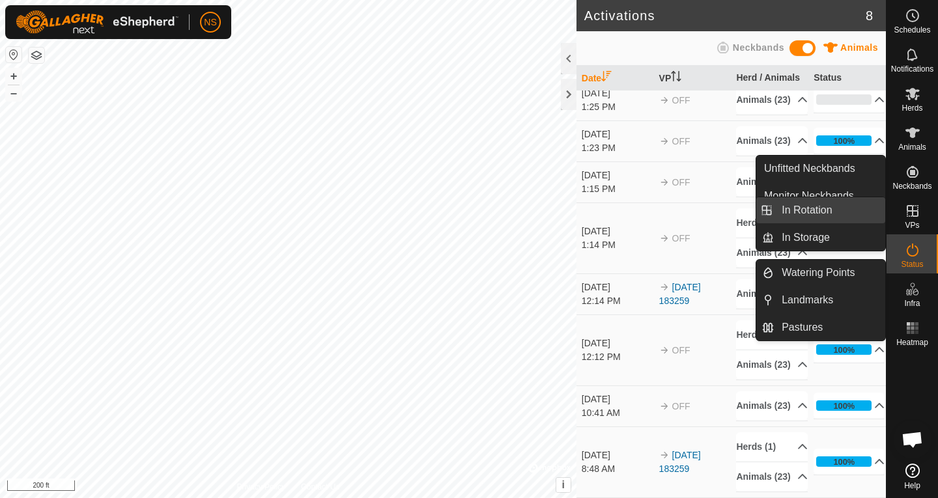
click at [851, 212] on link "In Rotation" at bounding box center [829, 210] width 111 height 26
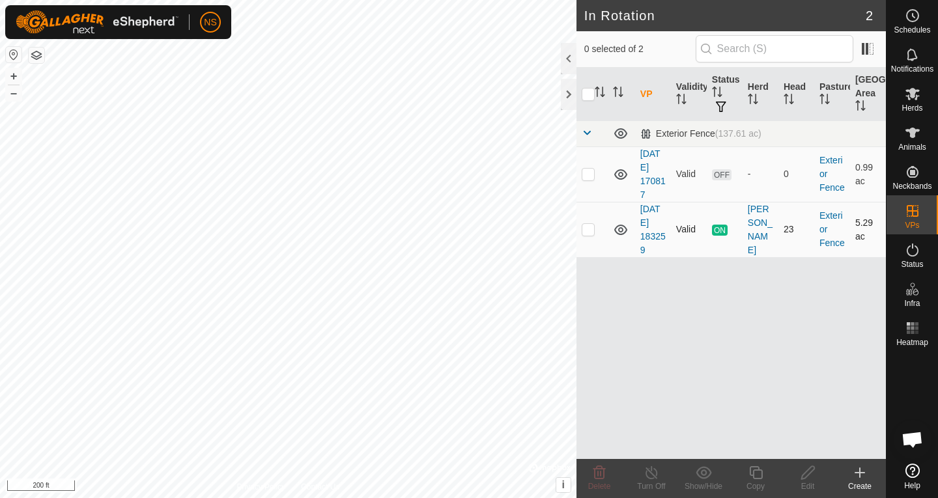
click at [586, 230] on p-checkbox at bounding box center [588, 229] width 13 height 10
checkbox input "true"
click at [654, 472] on icon at bounding box center [652, 473] width 16 height 16
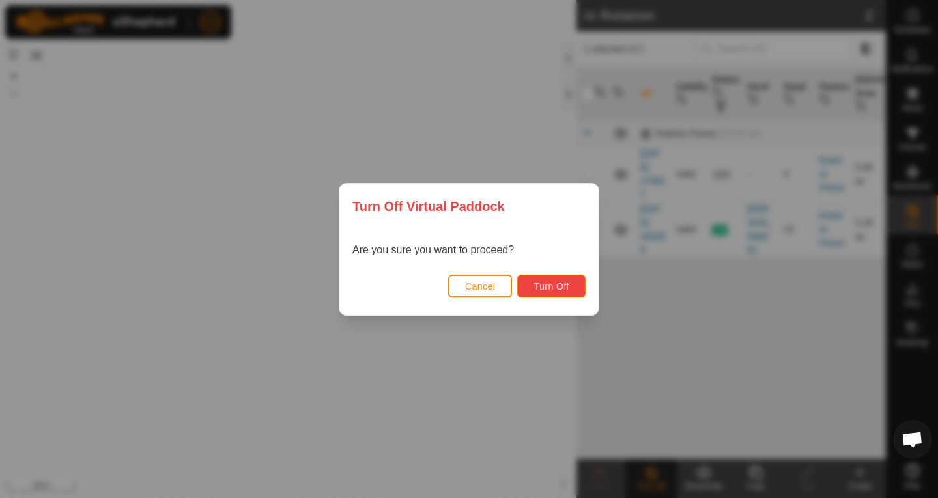
click at [550, 289] on span "Turn Off" at bounding box center [552, 286] width 36 height 10
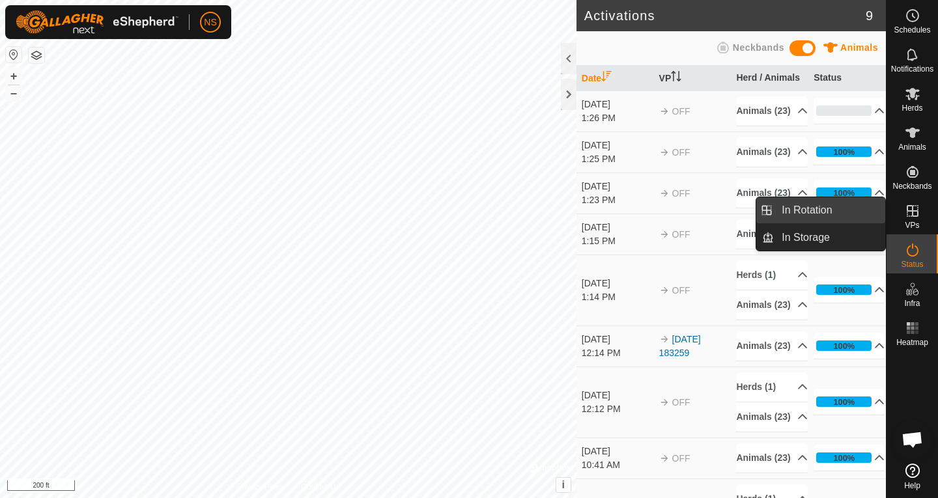
drag, startPoint x: 885, startPoint y: 211, endPoint x: 868, endPoint y: 209, distance: 16.4
click at [868, 209] on link "In Rotation" at bounding box center [829, 210] width 111 height 26
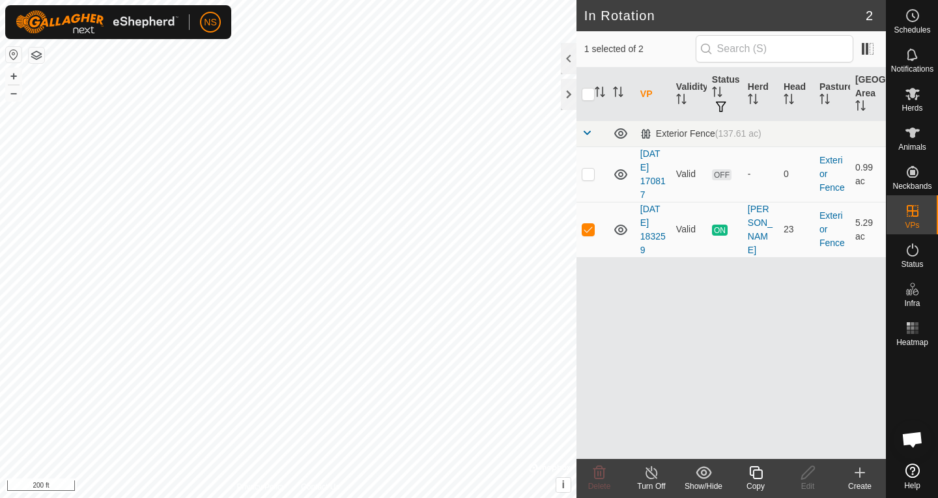
click at [653, 483] on div "Turn Off" at bounding box center [651, 487] width 52 height 12
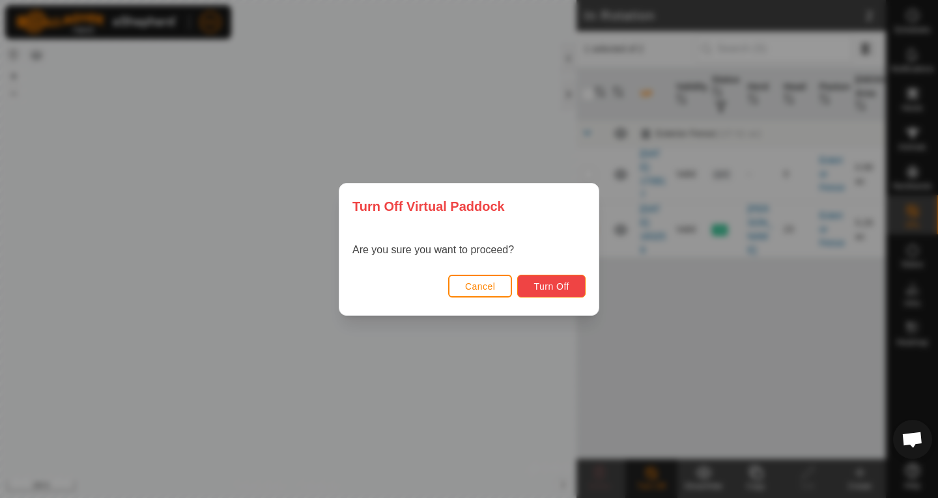
click at [560, 289] on span "Turn Off" at bounding box center [552, 286] width 36 height 10
click at [685, 330] on div "Turn Off Virtual Paddock Are you sure you want to proceed? Cancel Turn Off" at bounding box center [469, 249] width 938 height 498
click at [760, 28] on div "Turn Off Virtual Paddock Are you sure you want to proceed? Cancel Turn Off" at bounding box center [469, 249] width 938 height 498
click at [550, 282] on span "Turn Off" at bounding box center [552, 286] width 36 height 10
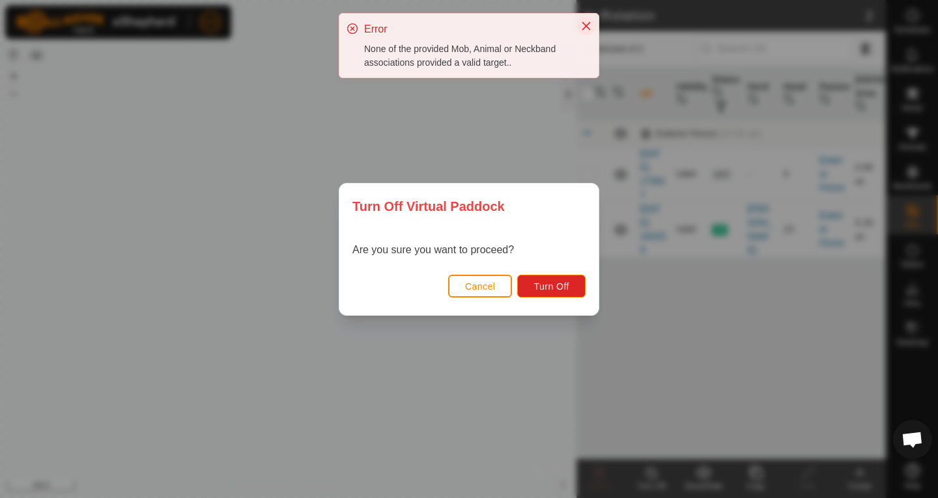
click at [586, 25] on icon "Close" at bounding box center [586, 26] width 10 height 10
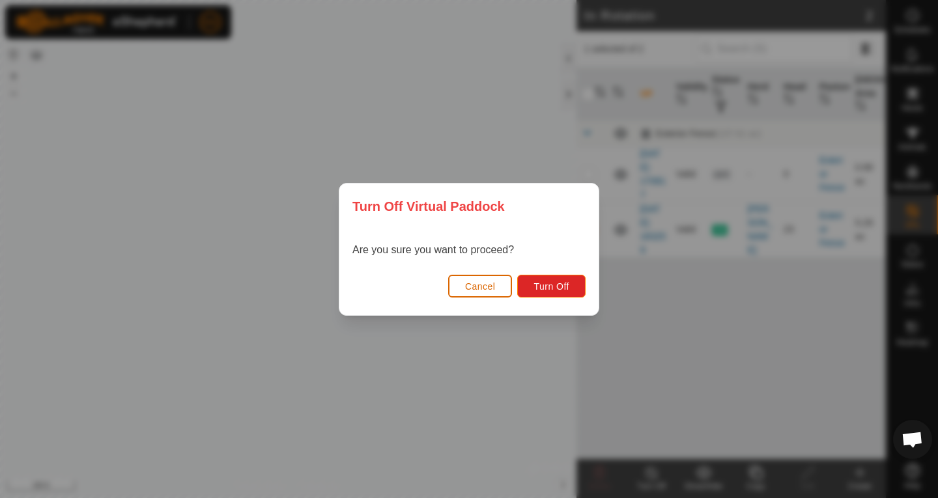
click at [485, 281] on span "Cancel" at bounding box center [480, 286] width 31 height 10
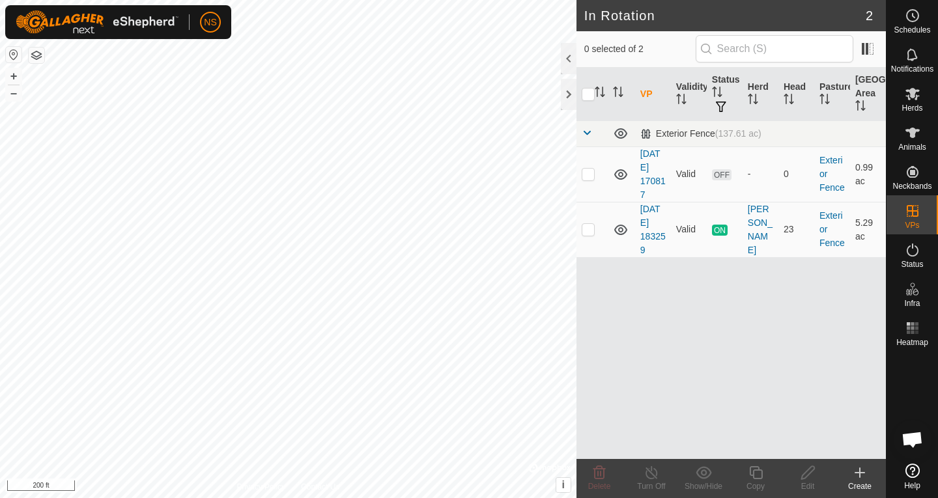
checkbox input "true"
click at [650, 479] on icon at bounding box center [652, 473] width 16 height 16
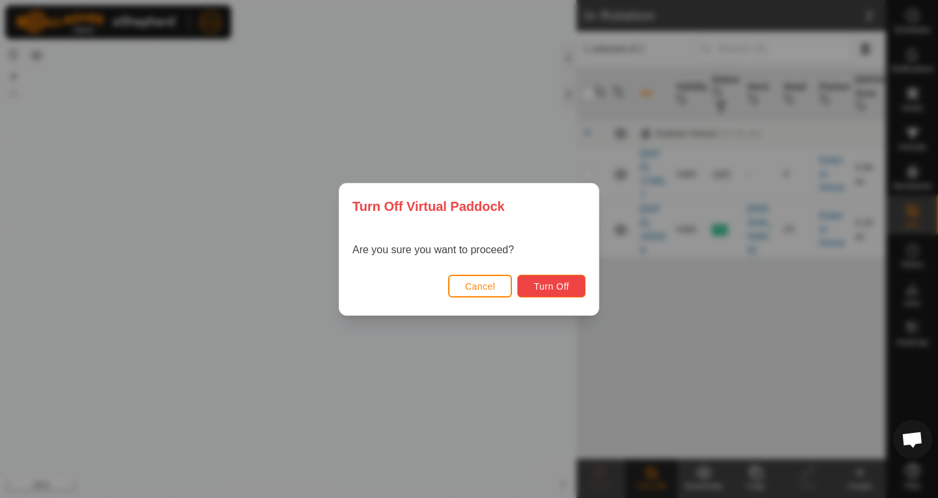
click at [557, 291] on span "Turn Off" at bounding box center [552, 286] width 36 height 10
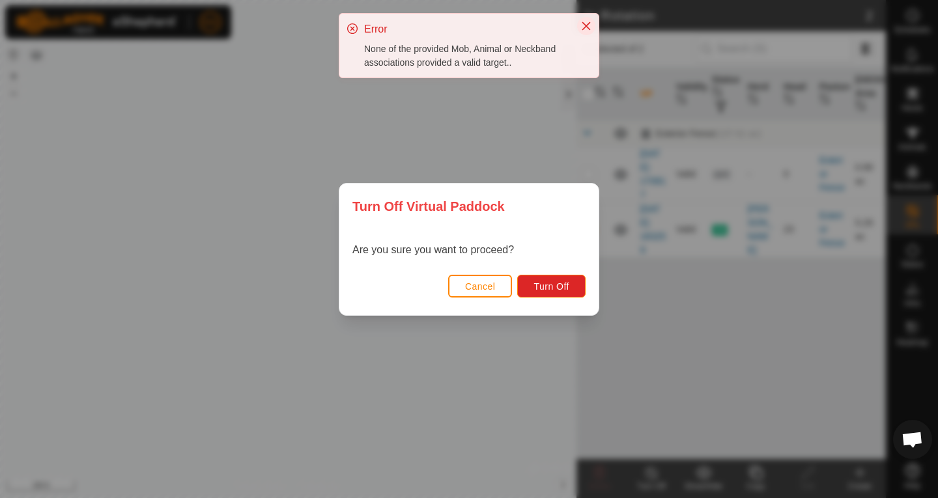
click at [582, 24] on icon "Close" at bounding box center [586, 26] width 10 height 10
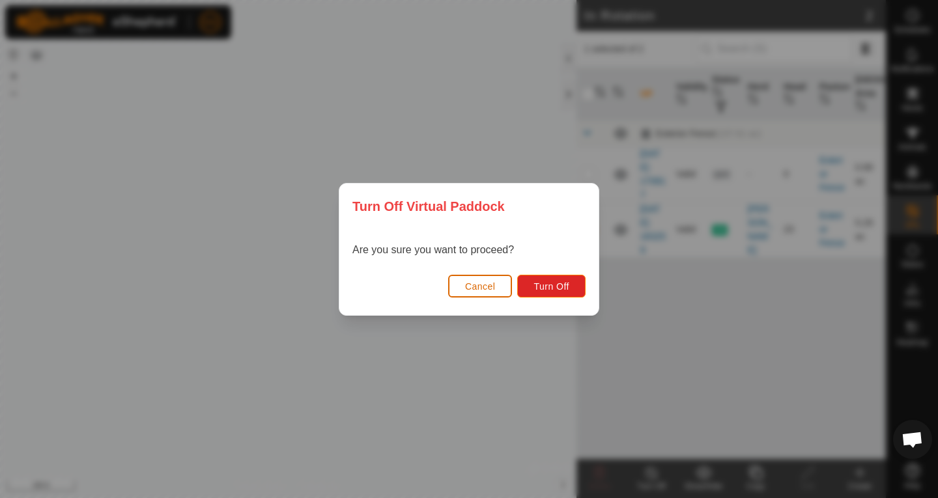
click at [485, 283] on span "Cancel" at bounding box center [480, 286] width 31 height 10
